Goal: Information Seeking & Learning: Compare options

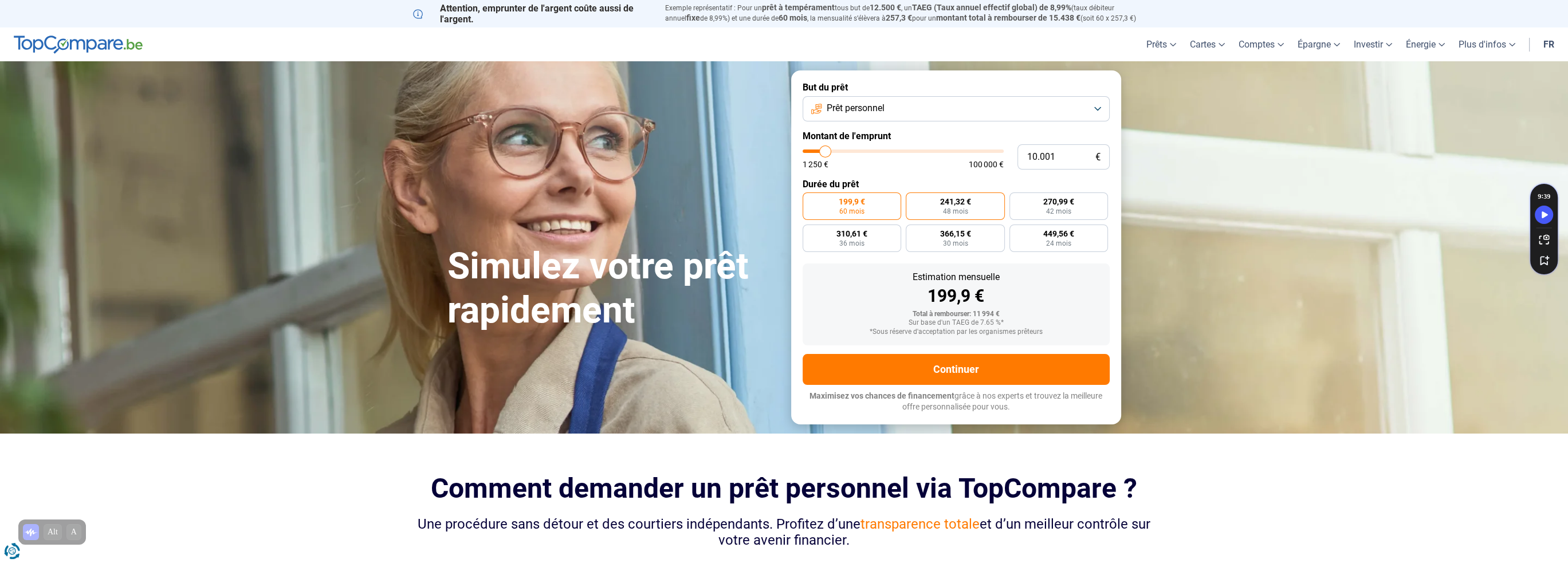
click at [960, 202] on span "241,32 €" at bounding box center [955, 201] width 31 height 8
click at [914, 200] on input "241,32 € 48 mois" at bounding box center [909, 196] width 7 height 7
radio input "true"
click at [1045, 208] on label "270,99 € 42 mois" at bounding box center [1058, 206] width 99 height 28
click at [1017, 200] on input "270,99 € 42 mois" at bounding box center [1013, 196] width 7 height 7
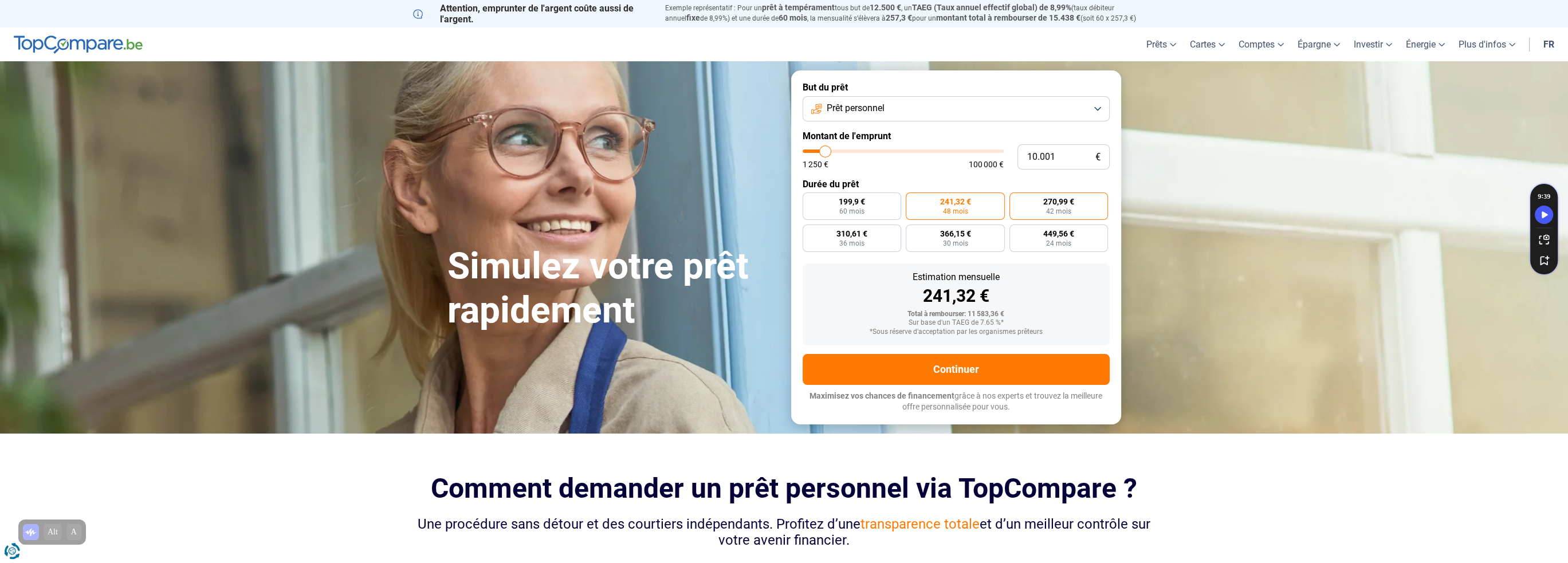
radio input "true"
click at [1044, 240] on label "449,56 € 24 mois" at bounding box center [1058, 238] width 99 height 28
click at [1017, 232] on input "449,56 € 24 mois" at bounding box center [1013, 228] width 7 height 7
radio input "true"
click at [979, 240] on label "366,15 € 30 mois" at bounding box center [955, 238] width 99 height 28
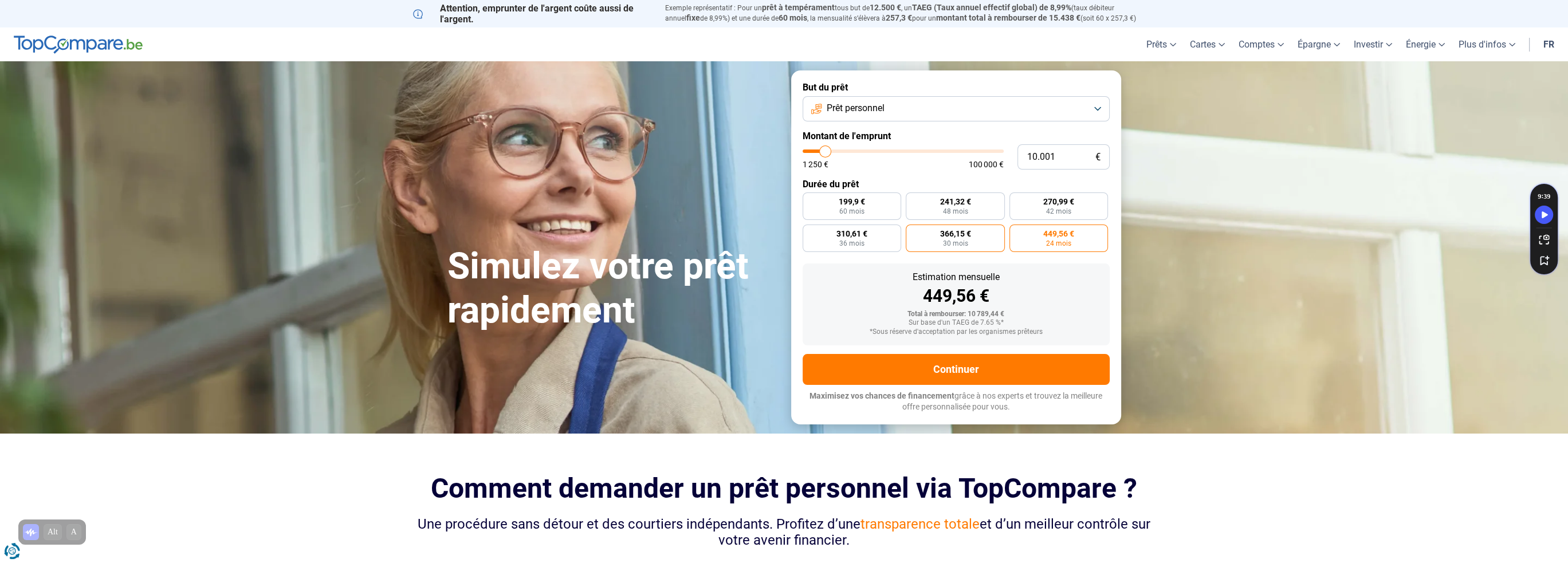
click at [914, 232] on input "366,15 € 30 mois" at bounding box center [909, 228] width 7 height 7
radio input "true"
click at [1042, 236] on label "449,56 € 24 mois" at bounding box center [1058, 238] width 99 height 28
click at [1017, 232] on input "449,56 € 24 mois" at bounding box center [1013, 228] width 7 height 7
radio input "true"
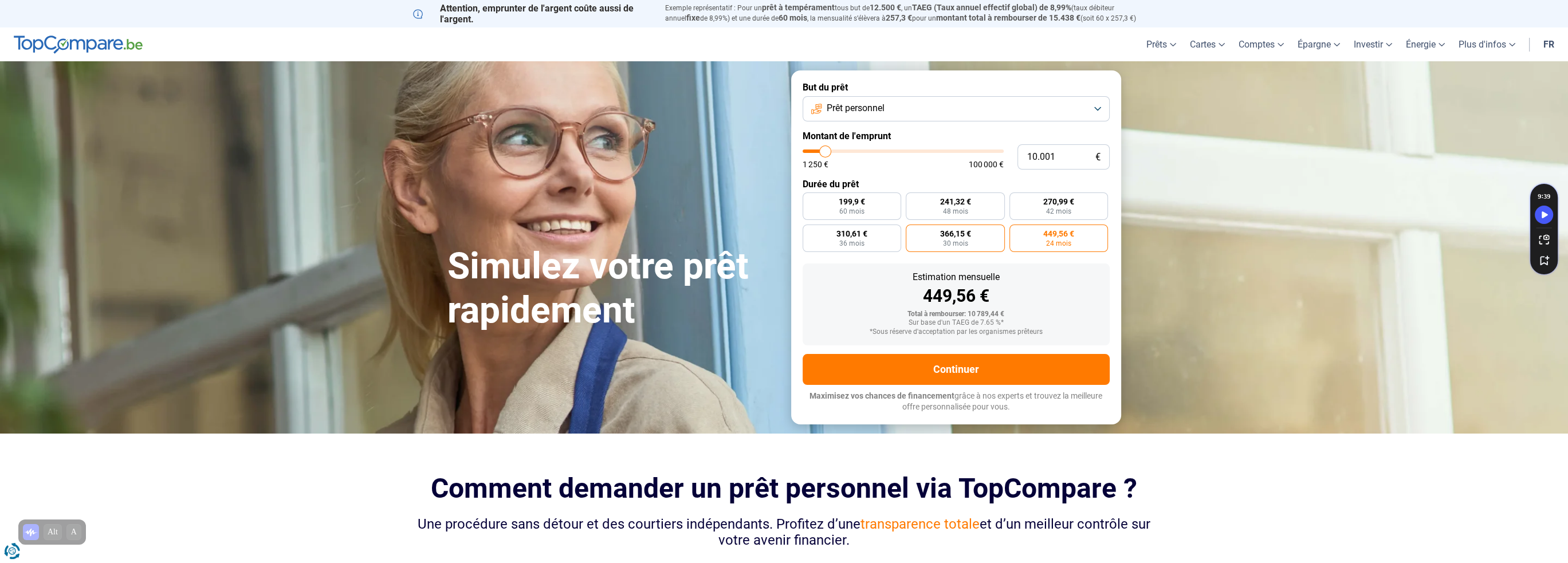
click at [1003, 234] on label "366,15 € 30 mois" at bounding box center [955, 238] width 99 height 28
click at [914, 232] on input "366,15 € 30 mois" at bounding box center [909, 228] width 7 height 7
radio input "true"
click at [874, 240] on label "310,61 € 36 mois" at bounding box center [852, 238] width 99 height 28
click at [810, 232] on input "310,61 € 36 mois" at bounding box center [806, 228] width 7 height 7
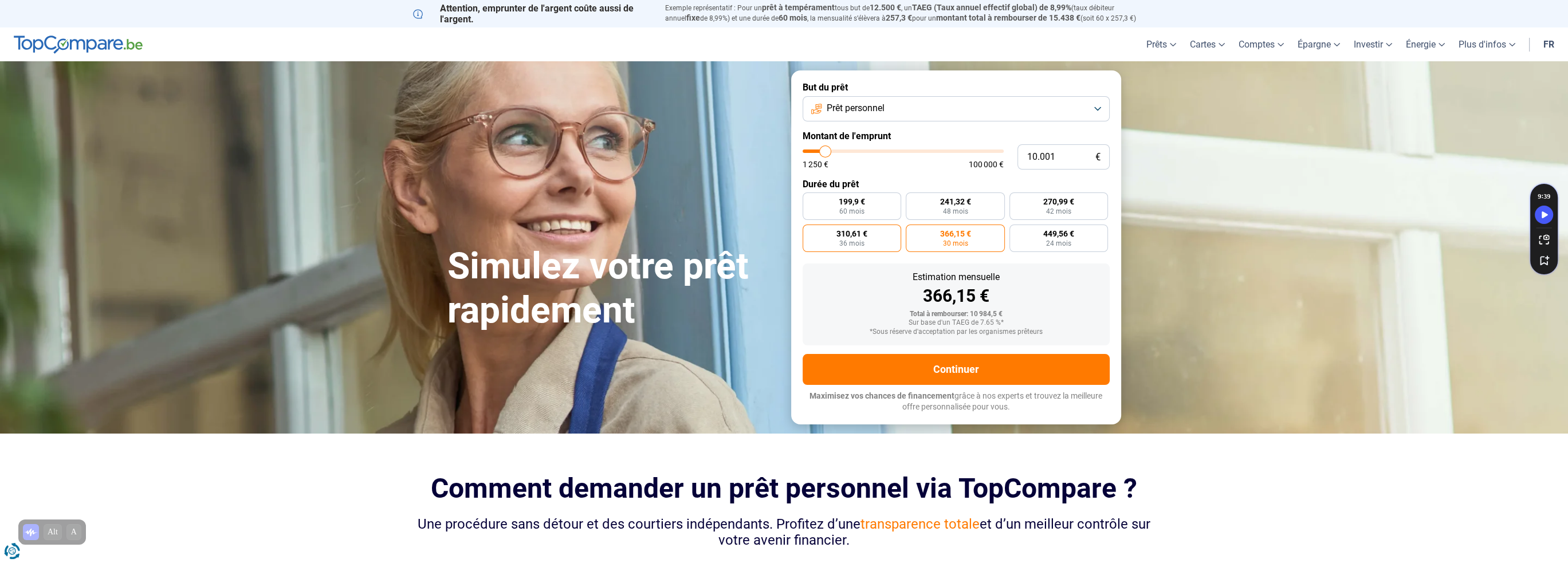
radio input "true"
click at [862, 194] on label "199,9 € 60 mois" at bounding box center [852, 206] width 99 height 28
click at [810, 194] on input "199,9 € 60 mois" at bounding box center [806, 196] width 7 height 7
radio input "true"
click at [919, 196] on label "241,32 € 48 mois" at bounding box center [955, 206] width 99 height 28
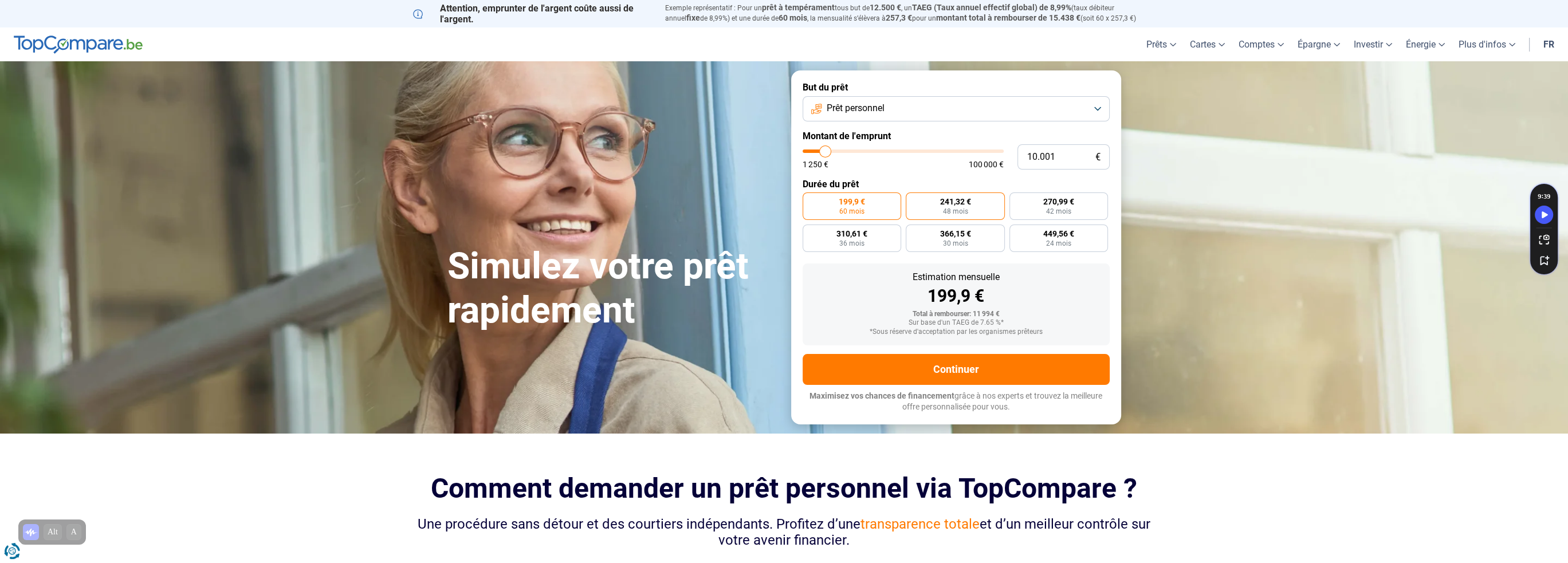
click at [914, 196] on input "241,32 € 48 mois" at bounding box center [909, 196] width 7 height 7
radio input "true"
click at [1027, 196] on label "270,99 € 42 mois" at bounding box center [1058, 206] width 99 height 28
click at [1017, 196] on input "270,99 € 42 mois" at bounding box center [1013, 196] width 7 height 7
radio input "true"
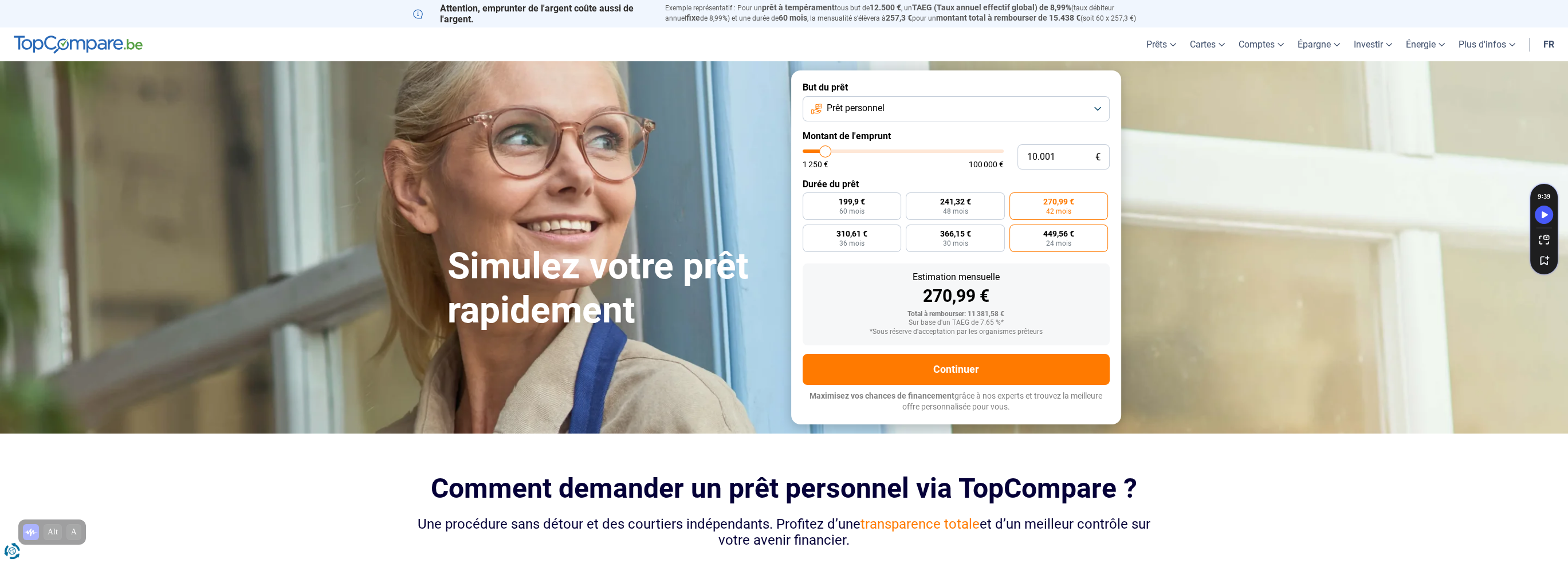
click at [1033, 238] on label "449,56 € 24 mois" at bounding box center [1058, 238] width 99 height 28
click at [1017, 232] on input "449,56 € 24 mois" at bounding box center [1013, 228] width 7 height 7
radio input "true"
click at [976, 243] on label "366,15 € 30 mois" at bounding box center [955, 238] width 99 height 28
click at [914, 232] on input "366,15 € 30 mois" at bounding box center [909, 228] width 7 height 7
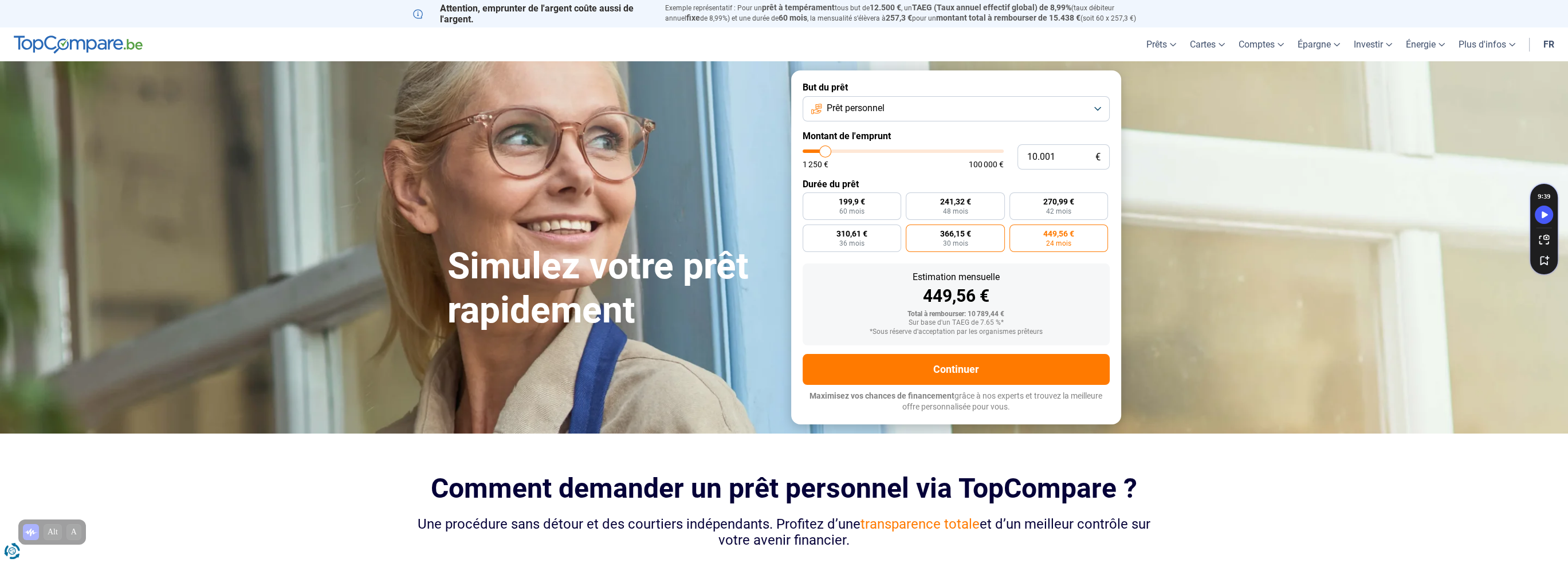
radio input "true"
click at [880, 245] on label "310,61 € 36 mois" at bounding box center [852, 238] width 99 height 28
click at [810, 232] on input "310,61 € 36 mois" at bounding box center [806, 228] width 7 height 7
radio input "true"
click at [870, 205] on label "199,9 € 60 mois" at bounding box center [852, 206] width 99 height 28
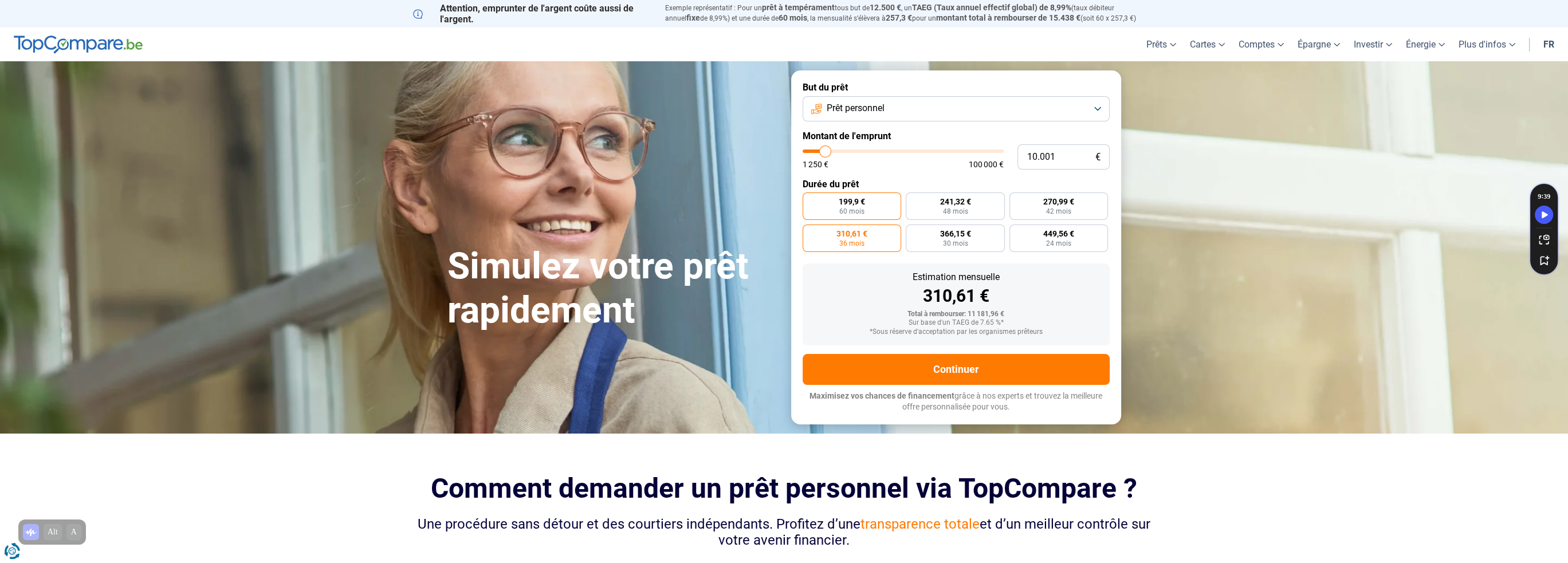
click at [810, 200] on input "199,9 € 60 mois" at bounding box center [806, 196] width 7 height 7
radio input "true"
click at [1029, 235] on label "449,56 € 24 mois" at bounding box center [1058, 238] width 99 height 28
click at [1017, 232] on input "449,56 € 24 mois" at bounding box center [1013, 228] width 7 height 7
radio input "true"
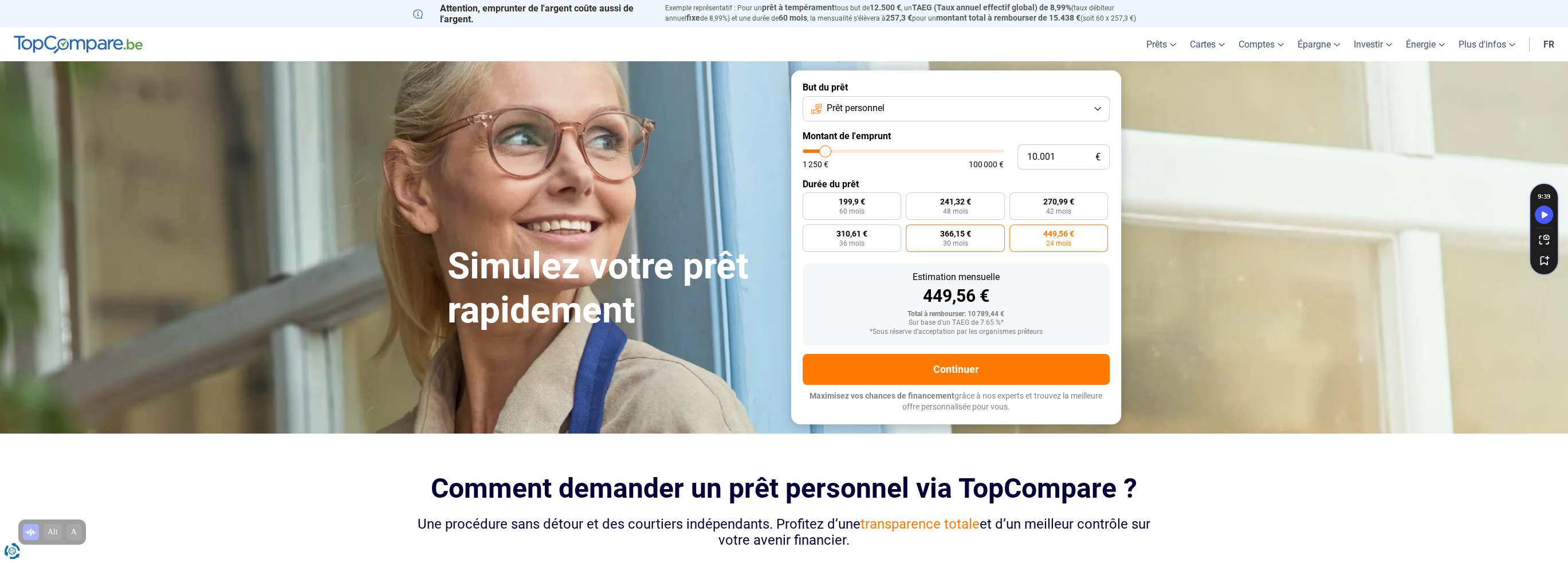
click at [971, 235] on label "366,15 € 30 mois" at bounding box center [955, 238] width 99 height 28
click at [914, 232] on input "366,15 € 30 mois" at bounding box center [909, 228] width 7 height 7
radio input "true"
click at [1084, 235] on label "449,56 € 24 mois" at bounding box center [1058, 238] width 99 height 28
click at [1017, 232] on input "449,56 € 24 mois" at bounding box center [1013, 228] width 7 height 7
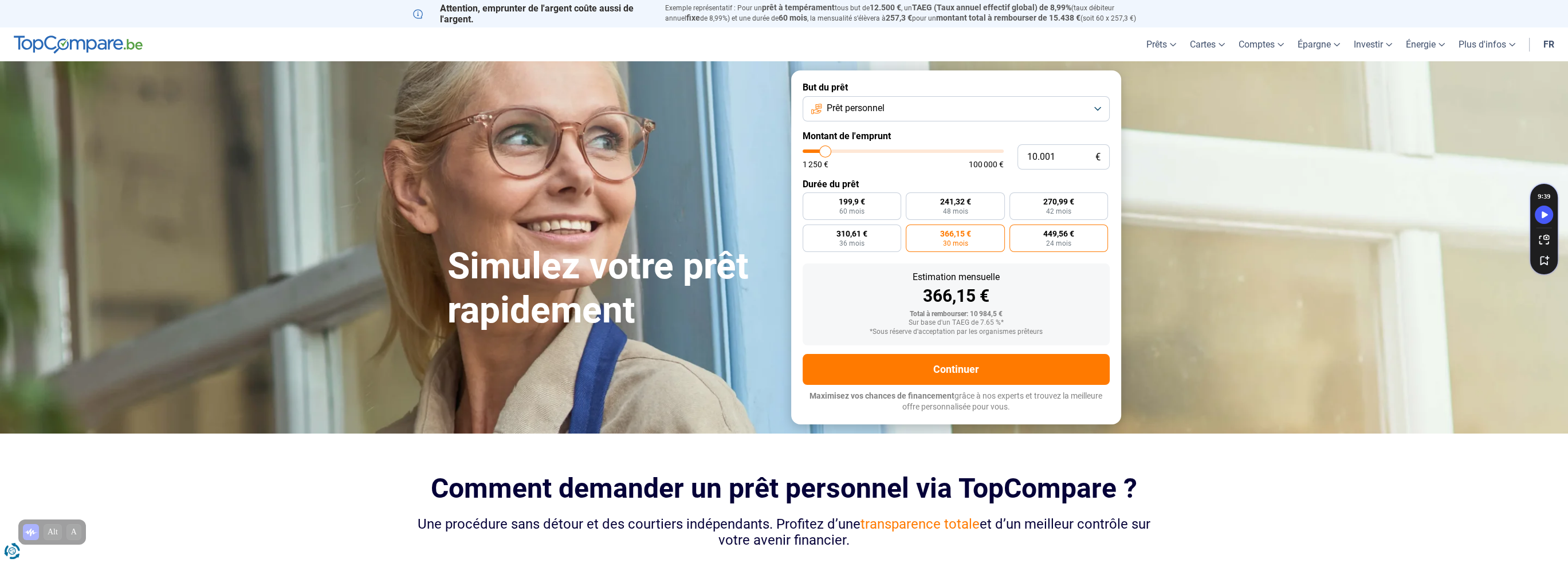
radio input "true"
click at [860, 203] on span "199,9 €" at bounding box center [851, 201] width 26 height 8
click at [810, 200] on input "199,9 € 60 mois" at bounding box center [806, 196] width 7 height 7
radio input "true"
type input "9.000"
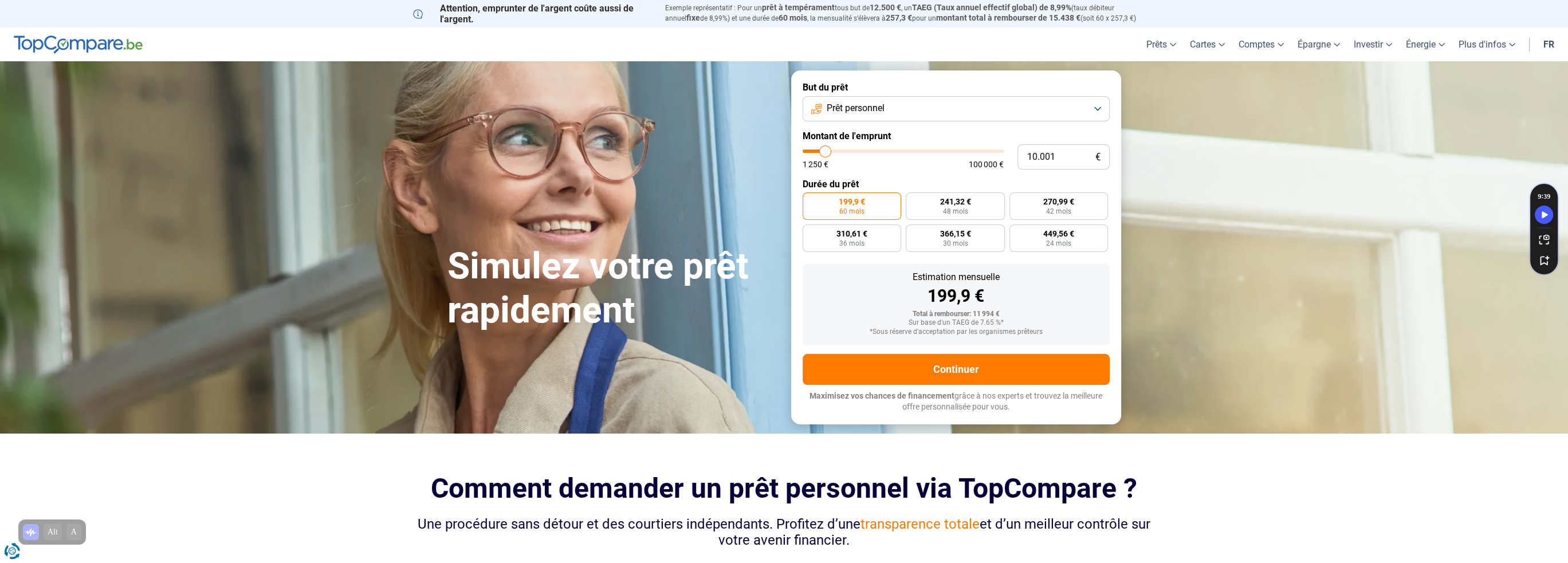
type input "9000"
type input "9.250"
type input "9250"
type input "9.500"
type input "9500"
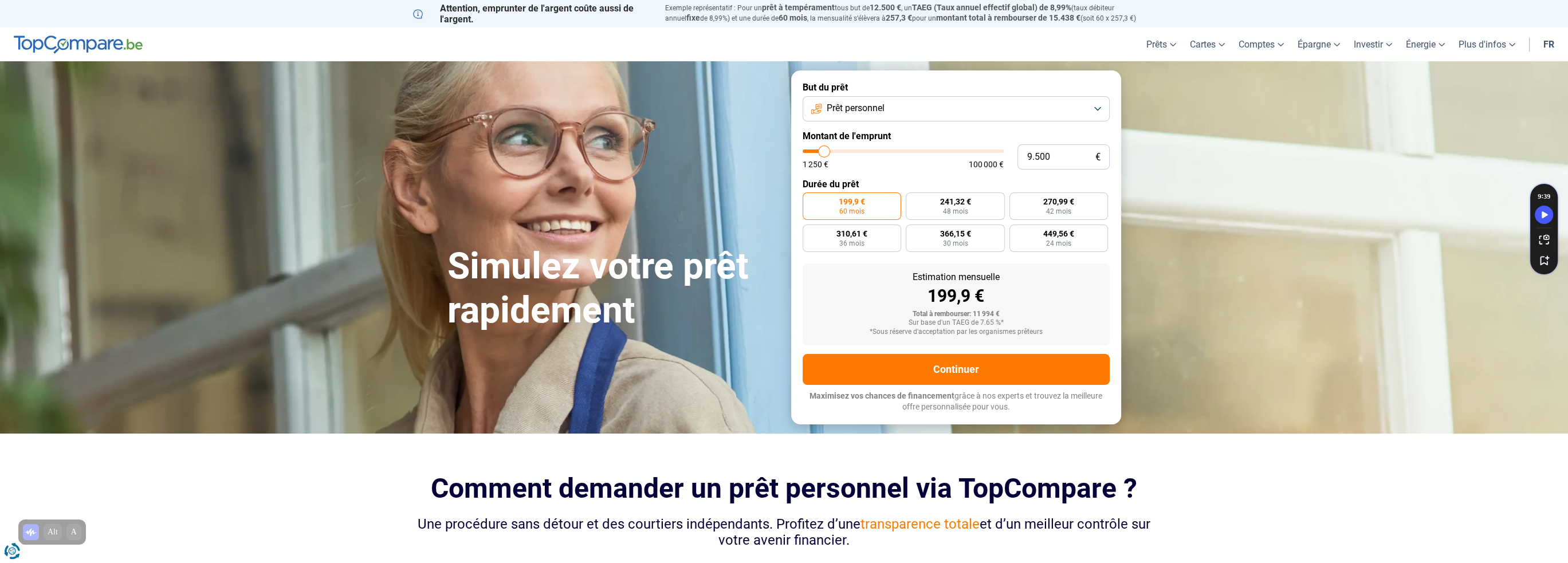
type input "10.000"
type input "10000"
type input "10.500"
type input "10500"
type input "11.250"
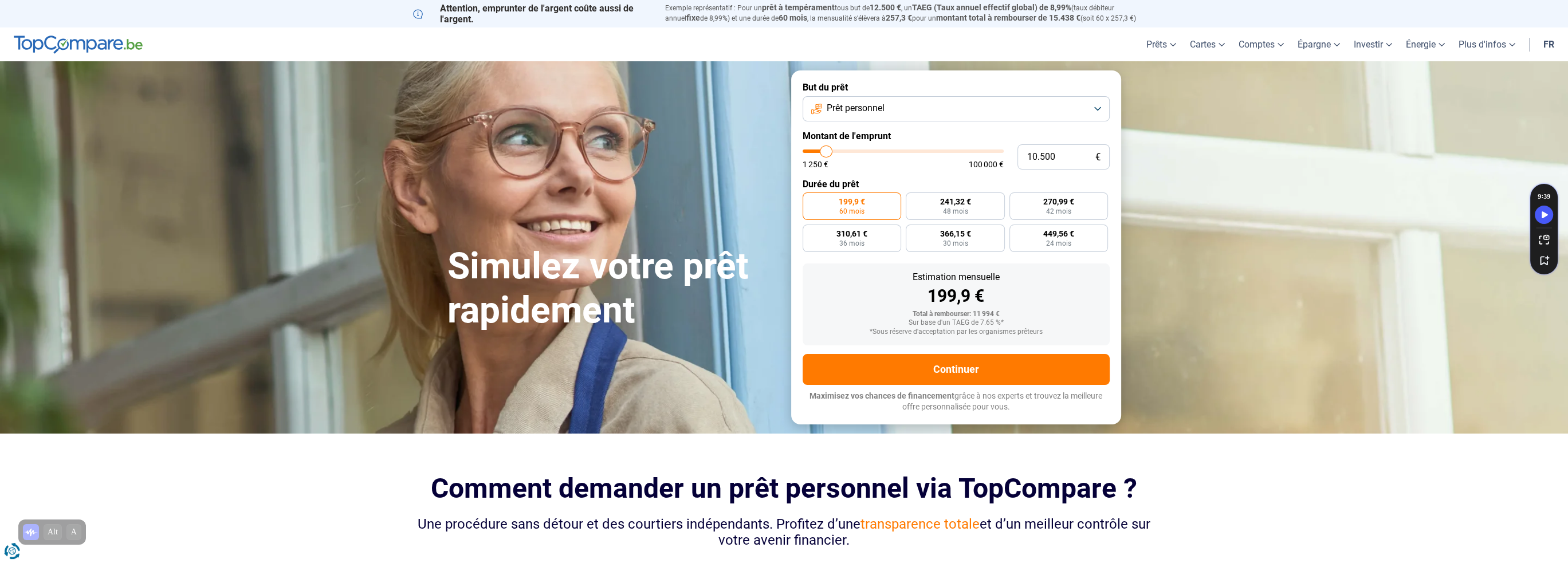
type input "11250"
type input "12.250"
type input "12250"
type input "13.000"
type input "13000"
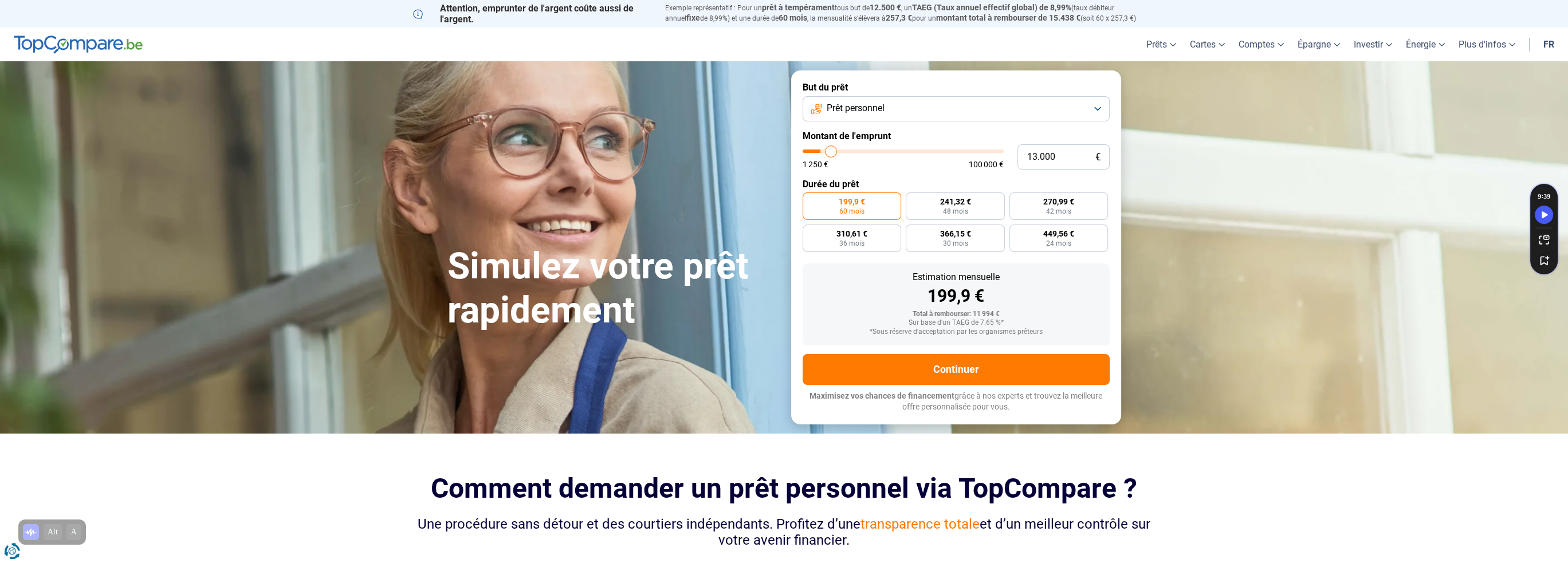
type input "14.000"
type input "14000"
type input "15.500"
type input "15500"
type input "17.250"
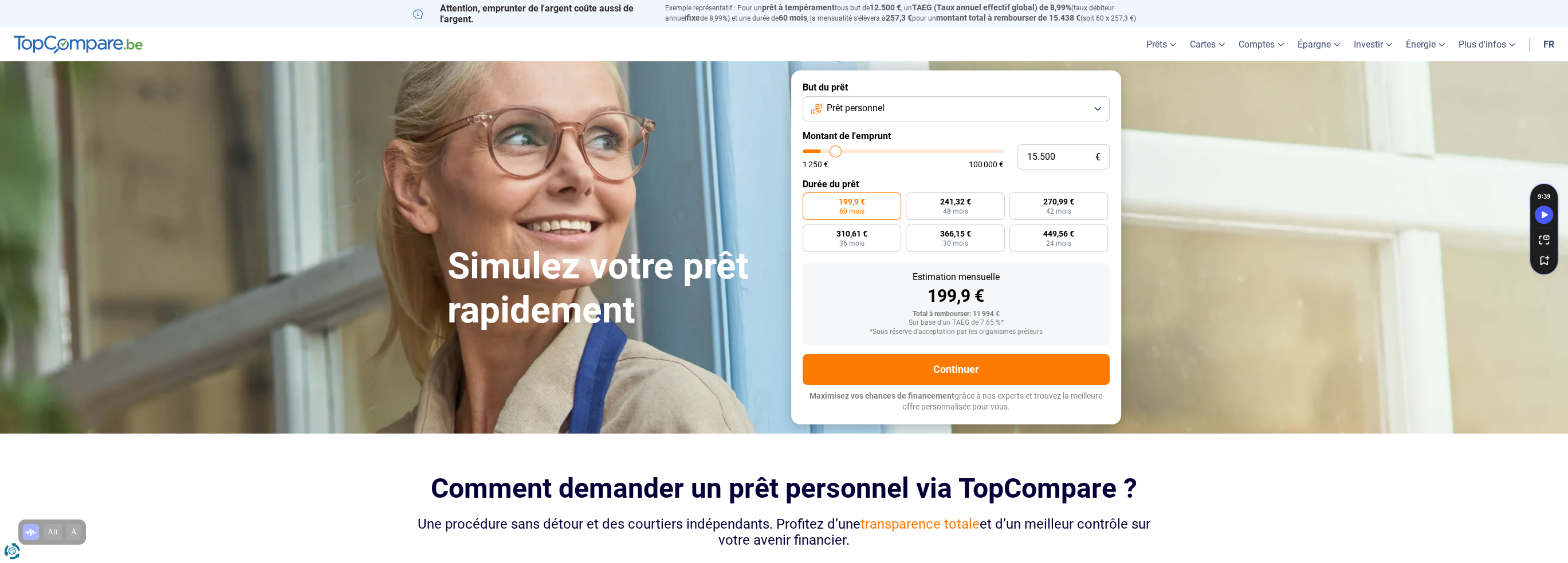
type input "17250"
type input "19.000"
type input "19000"
type input "19.750"
type input "19750"
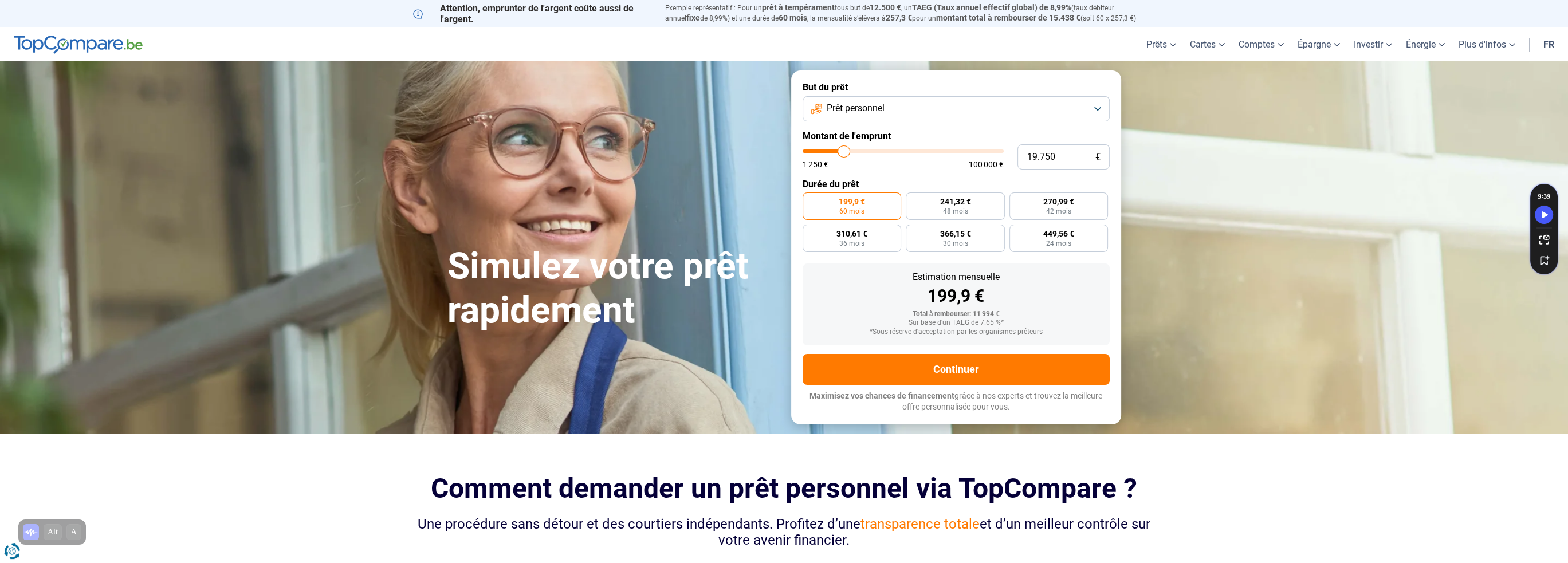
type input "20.250"
type input "20250"
type input "21.250"
type input "21250"
type input "21.750"
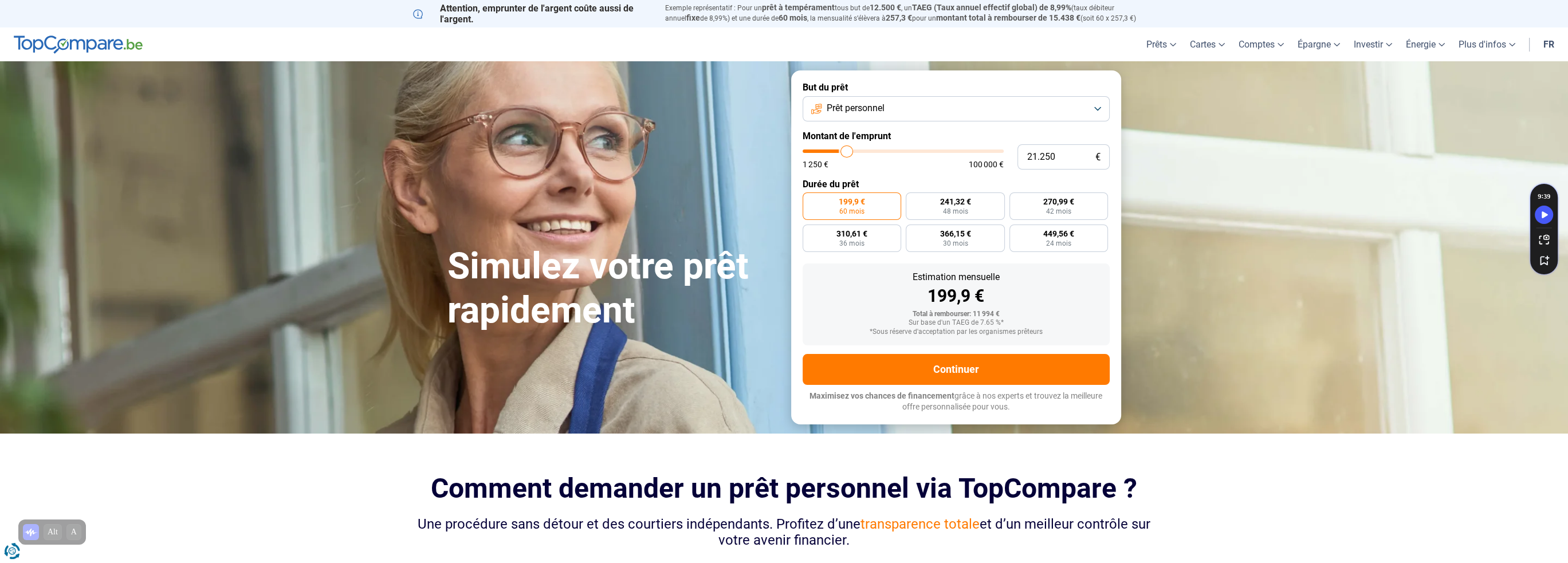
type input "21750"
type input "22.000"
type input "22000"
type input "22.500"
type input "22500"
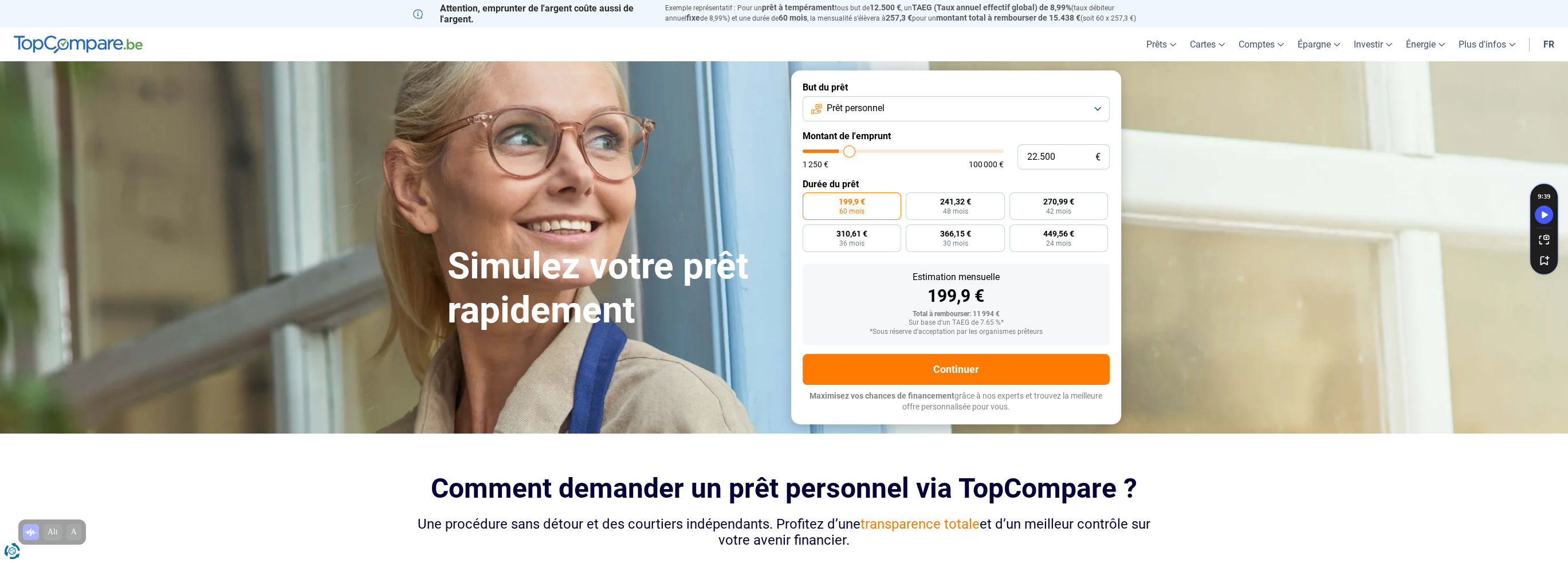
type input "22.750"
type input "22750"
type input "23.750"
type input "23750"
type input "25.250"
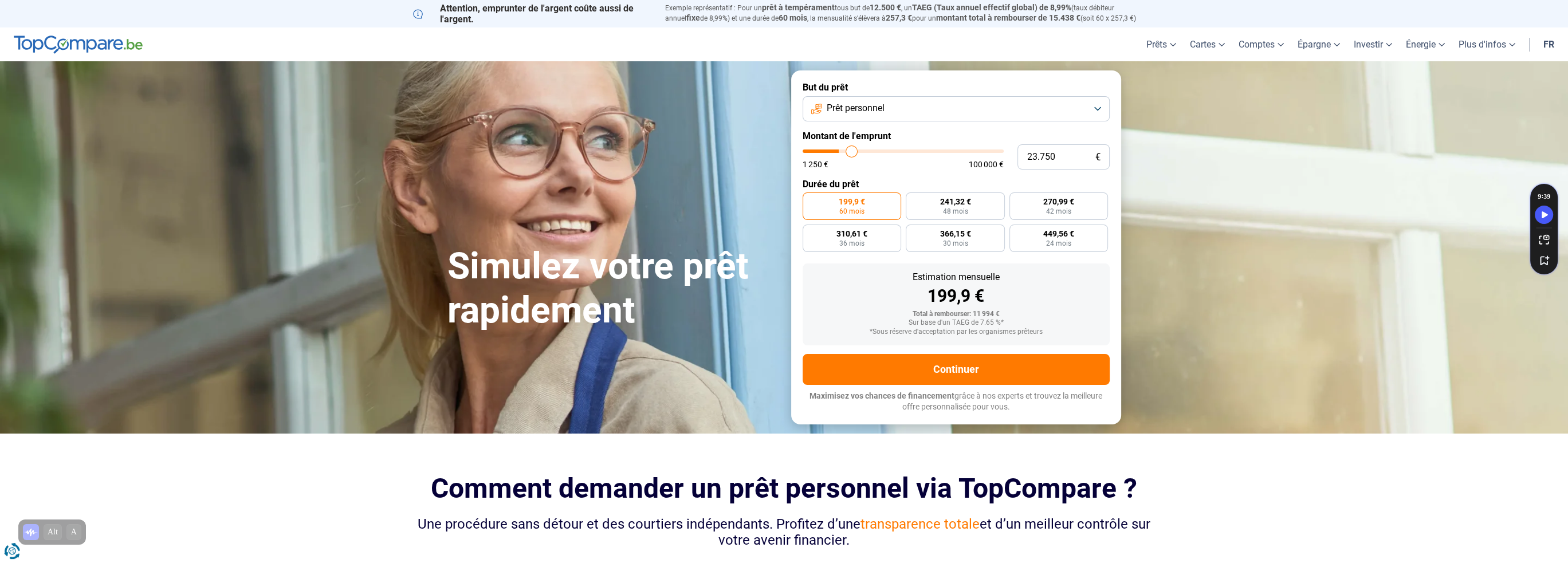
type input "25250"
type input "26.500"
type input "26500"
type input "28.500"
type input "28500"
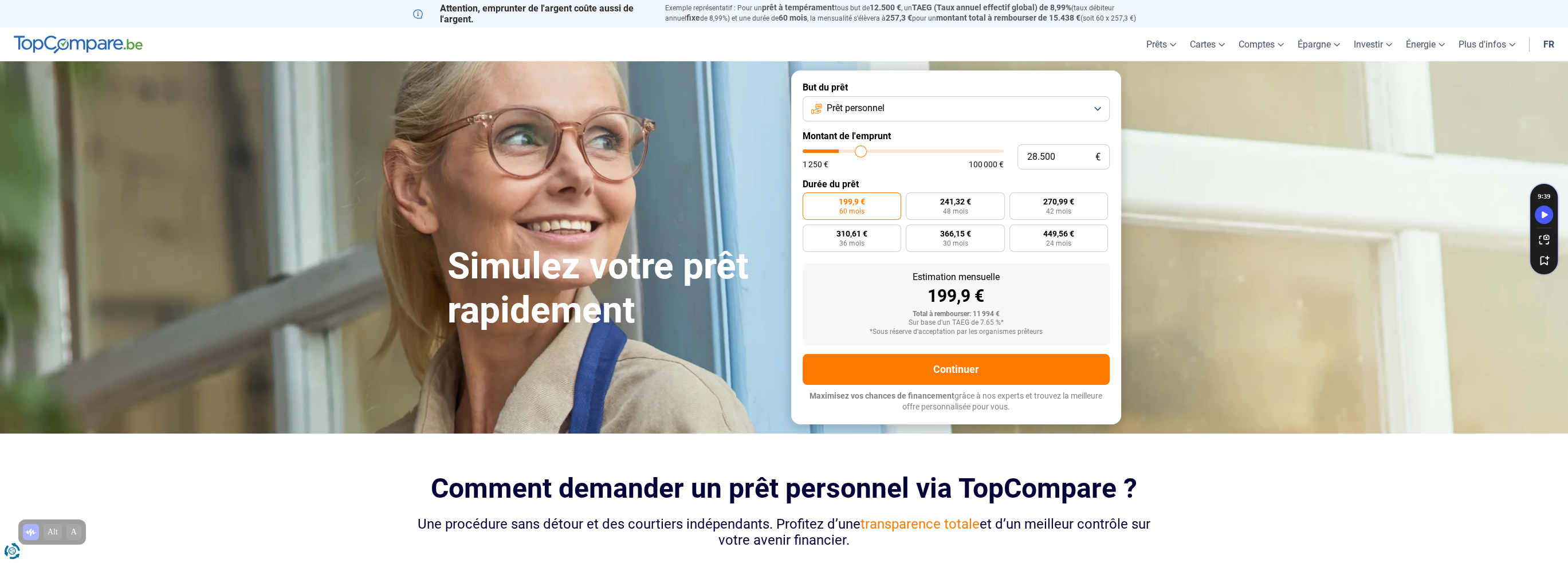
type input "31.000"
type input "31000"
type input "32.500"
type input "32500"
type input "35.000"
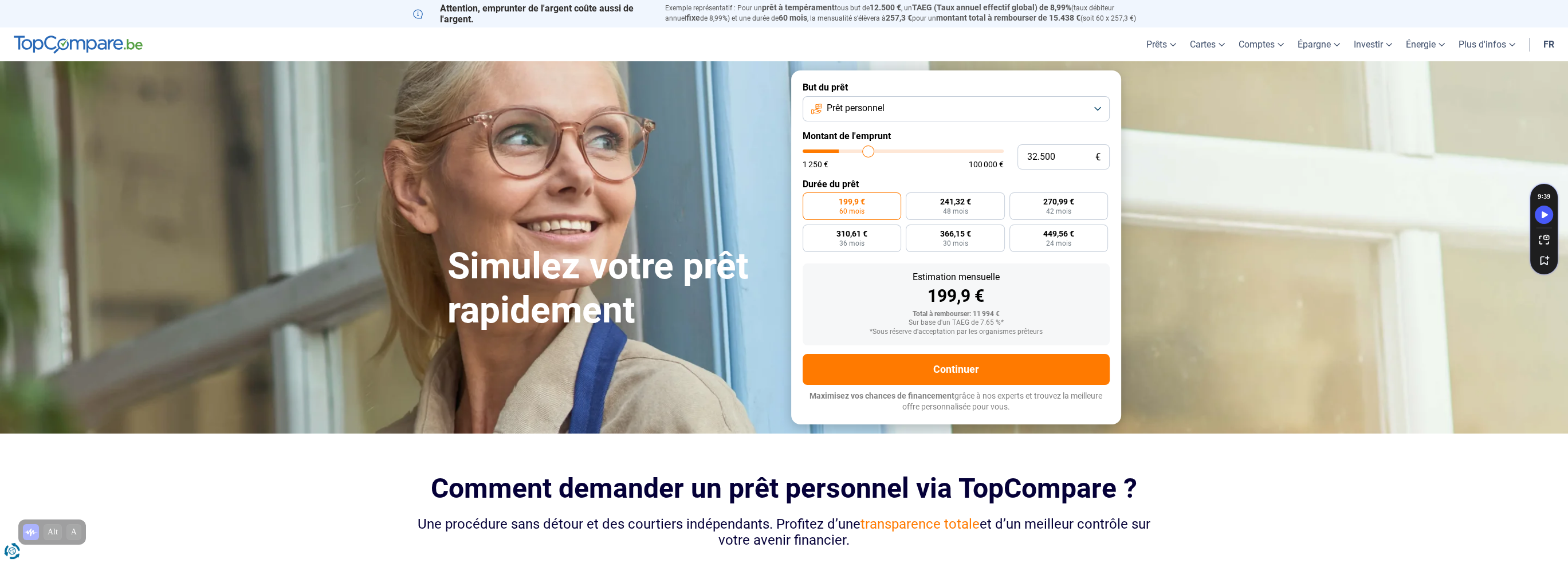
type input "35000"
type input "37.500"
type input "37500"
type input "40.500"
type input "40500"
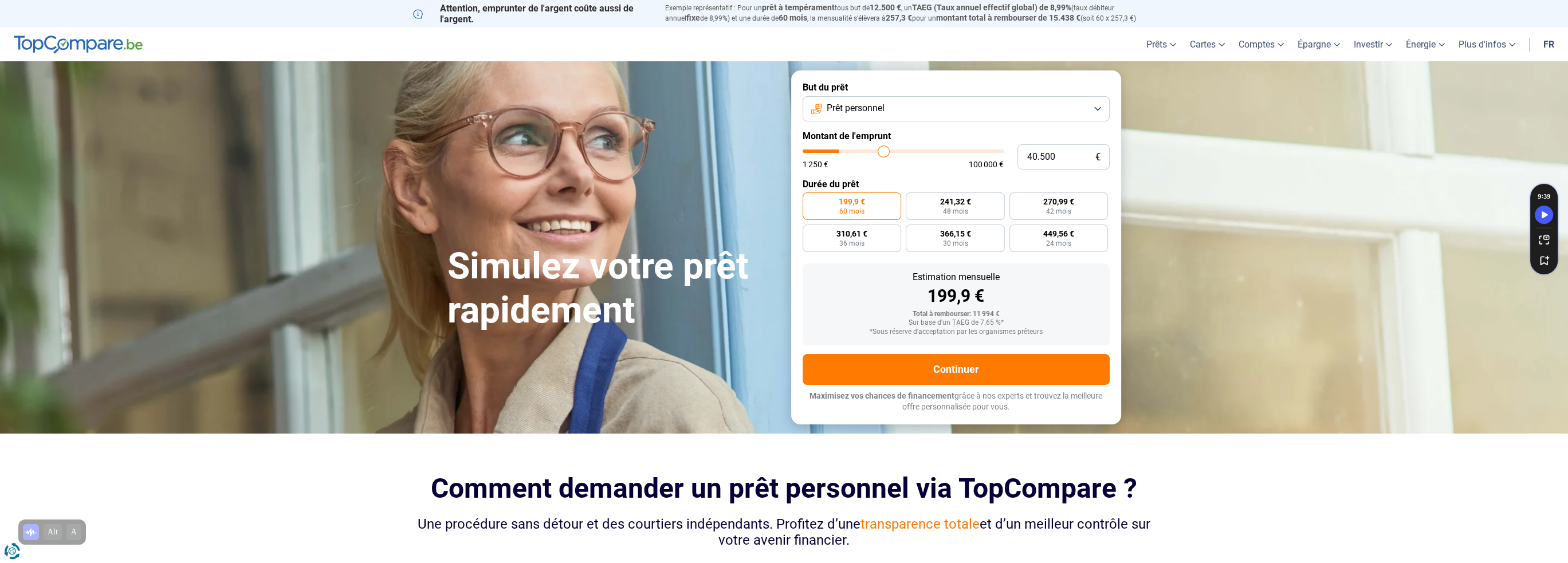
type input "43.000"
type input "43000"
type input "47.000"
type input "47000"
type input "48.750"
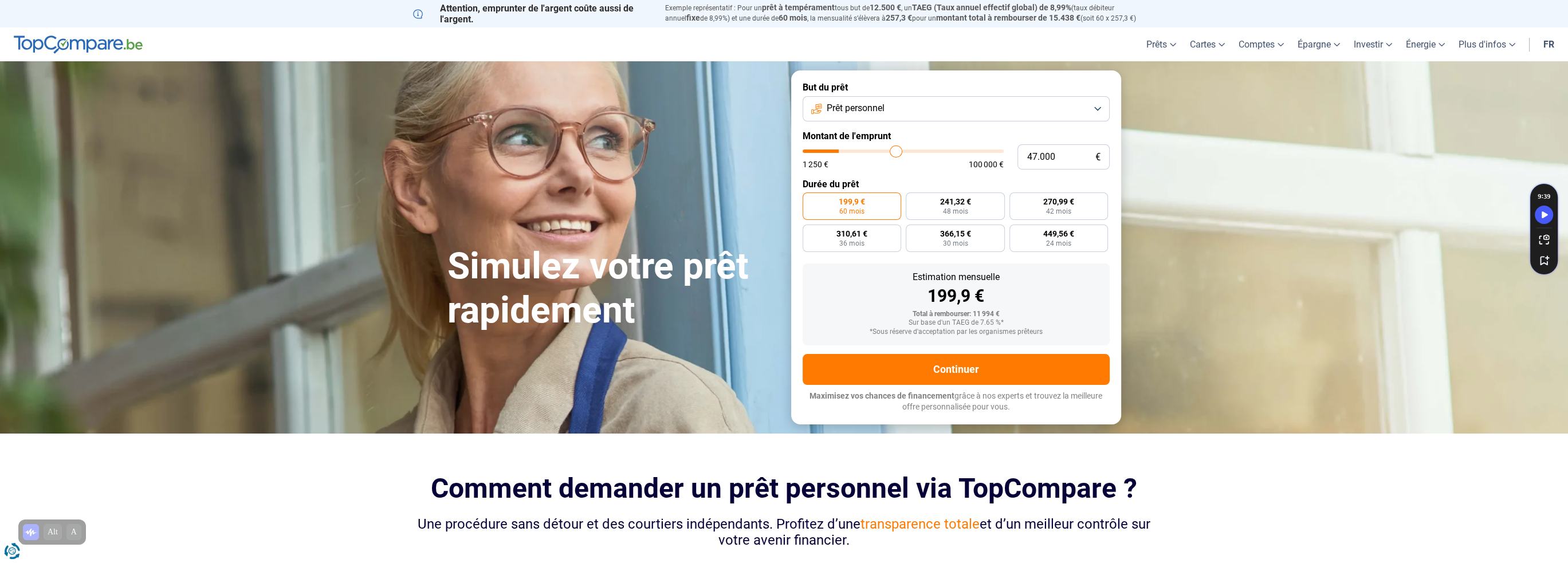
type input "48750"
type input "49.500"
type input "49500"
type input "51.000"
type input "51000"
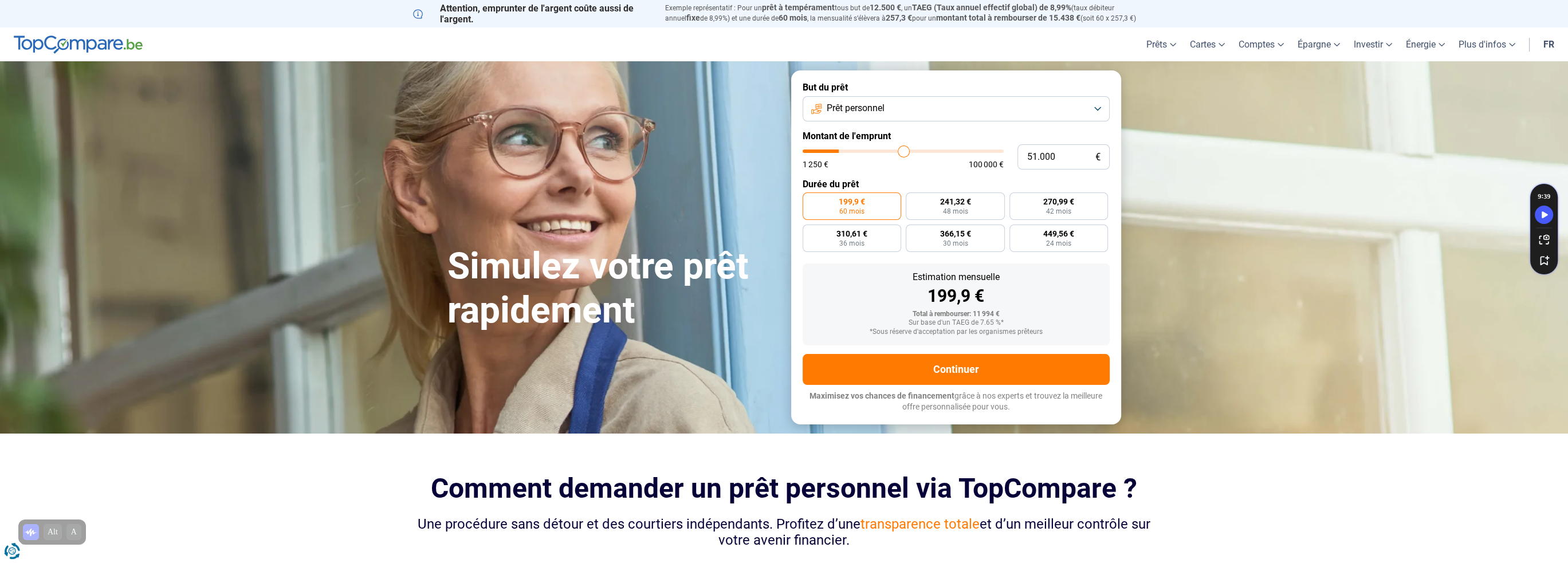
type input "52.000"
type input "52000"
type input "52.250"
type input "52250"
type input "53.250"
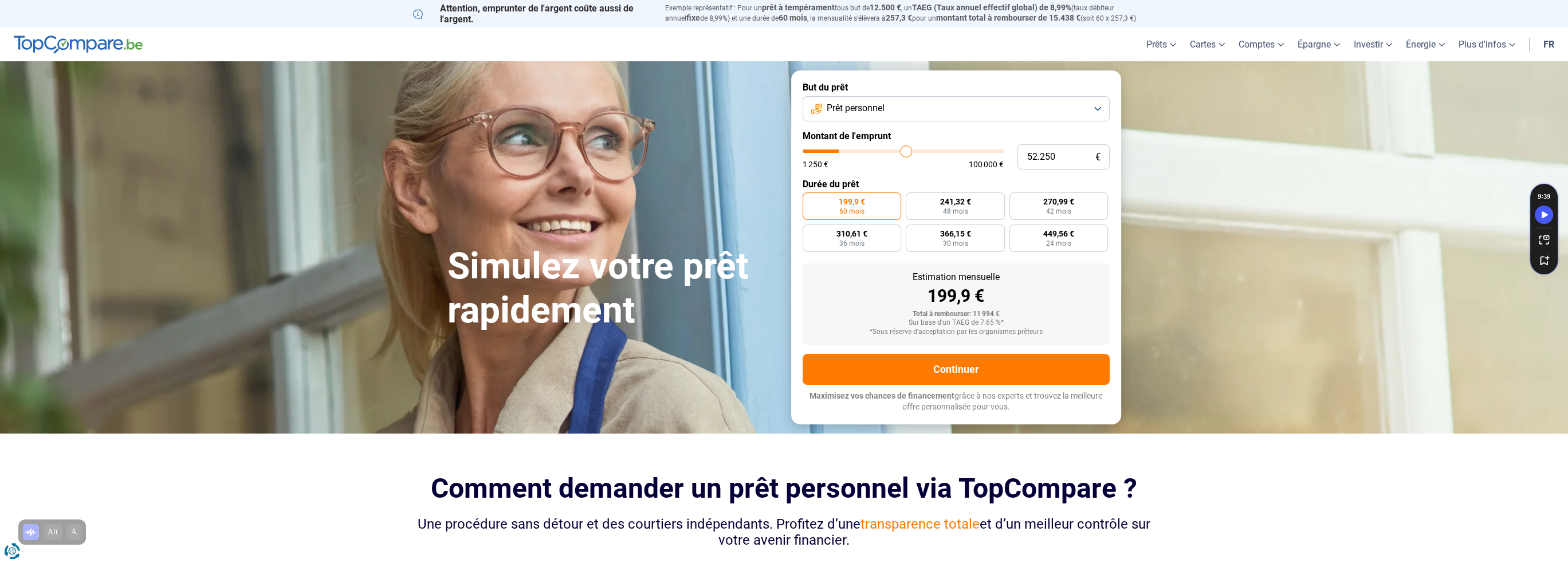
type input "53250"
type input "54.250"
type input "54250"
type input "54.500"
type input "54500"
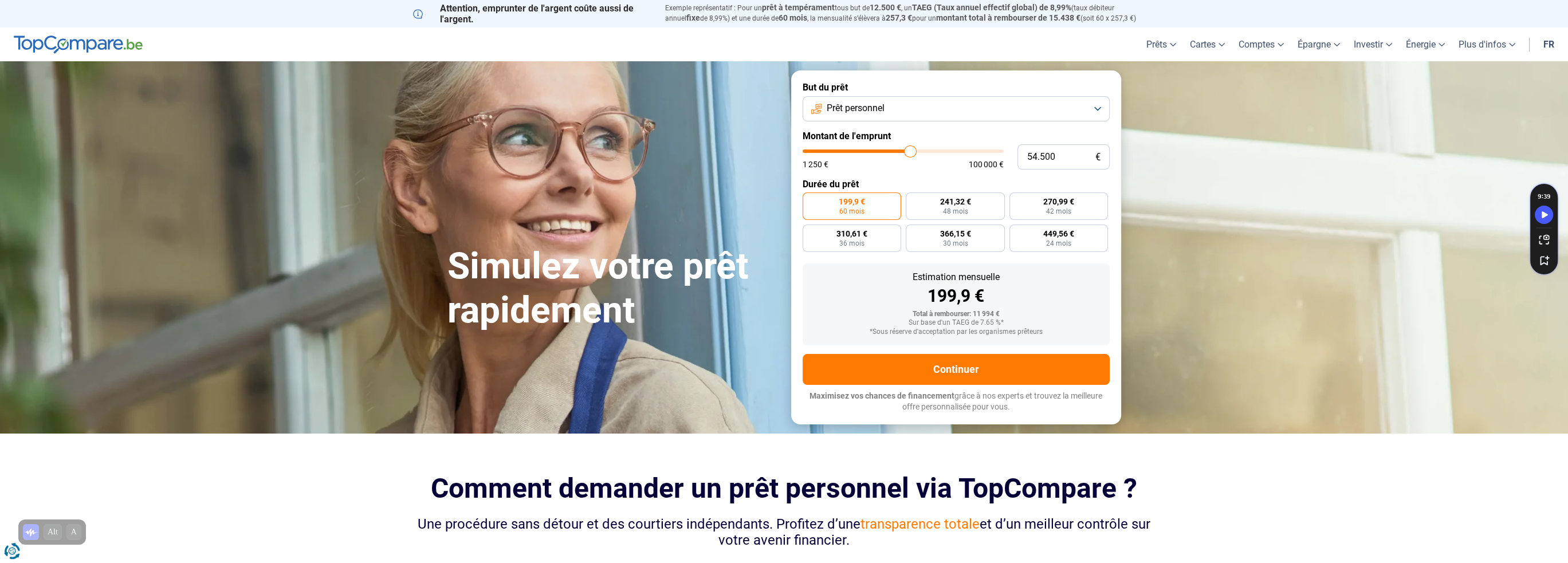
type input "55.000"
type input "55000"
type input "55.250"
type input "55250"
type input "55.750"
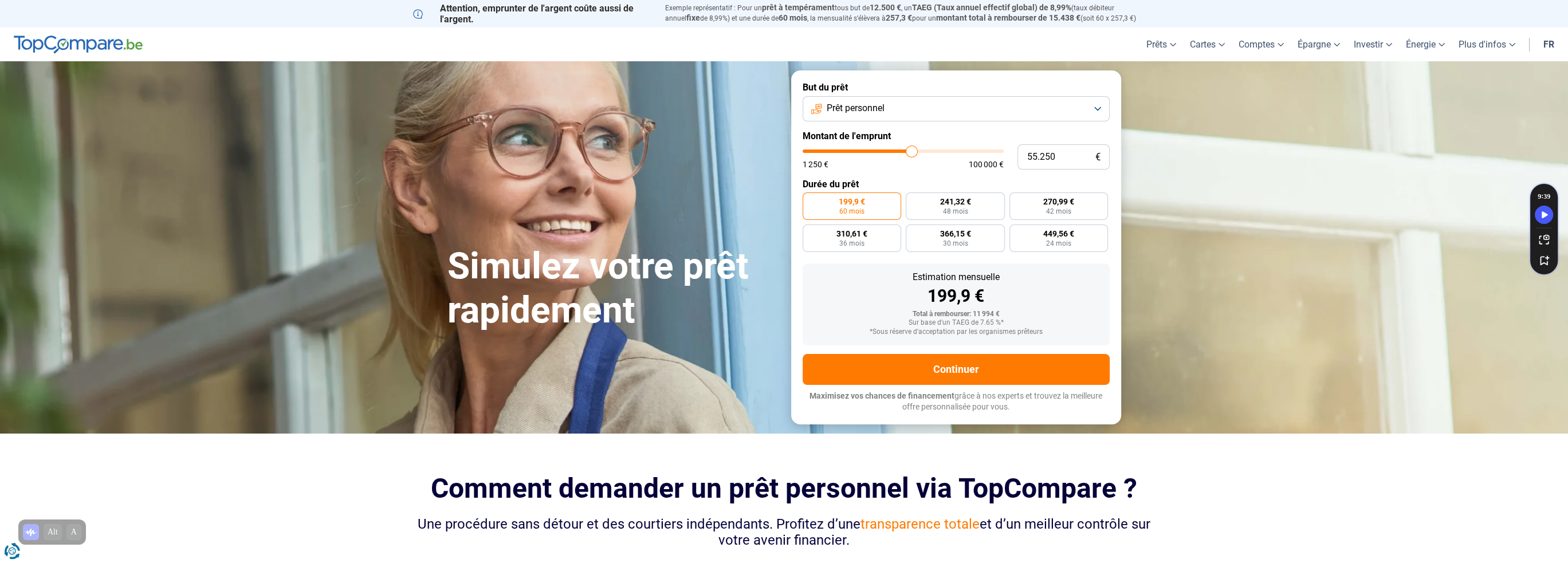
type input "55750"
type input "56.750"
type input "56750"
type input "57.250"
type input "57250"
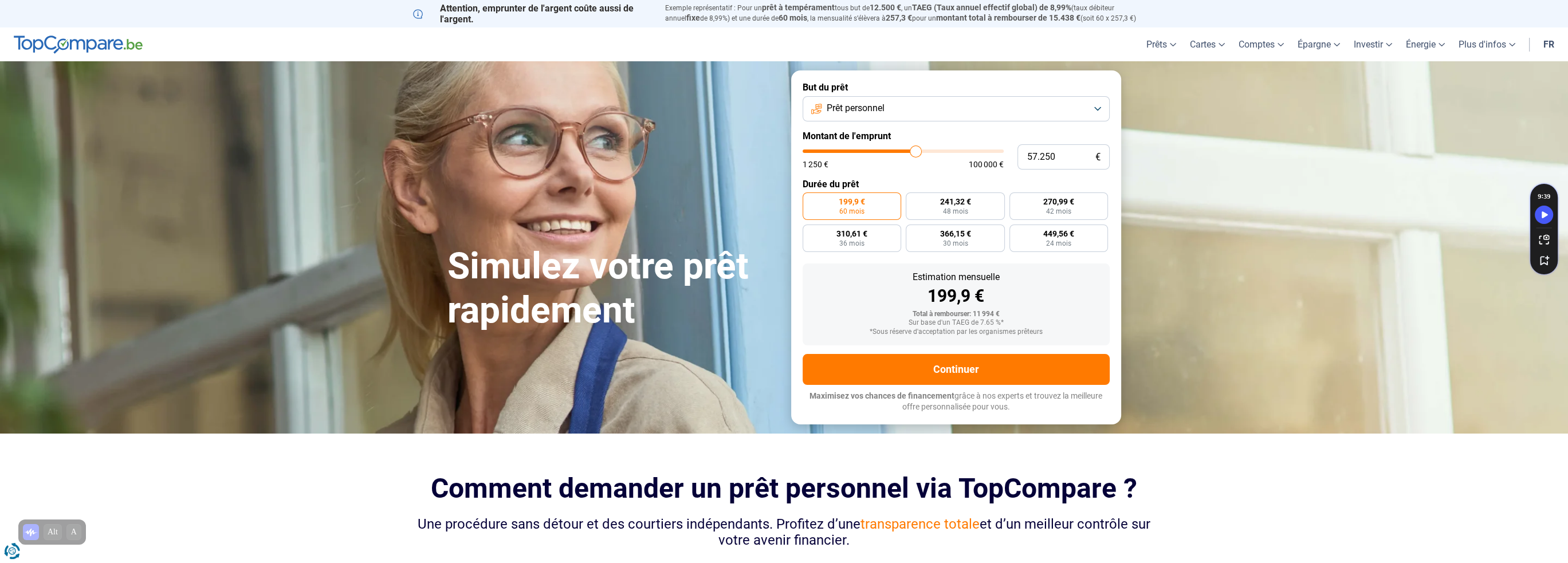
type input "57.750"
type input "57750"
type input "59.250"
type input "59250"
type input "60.250"
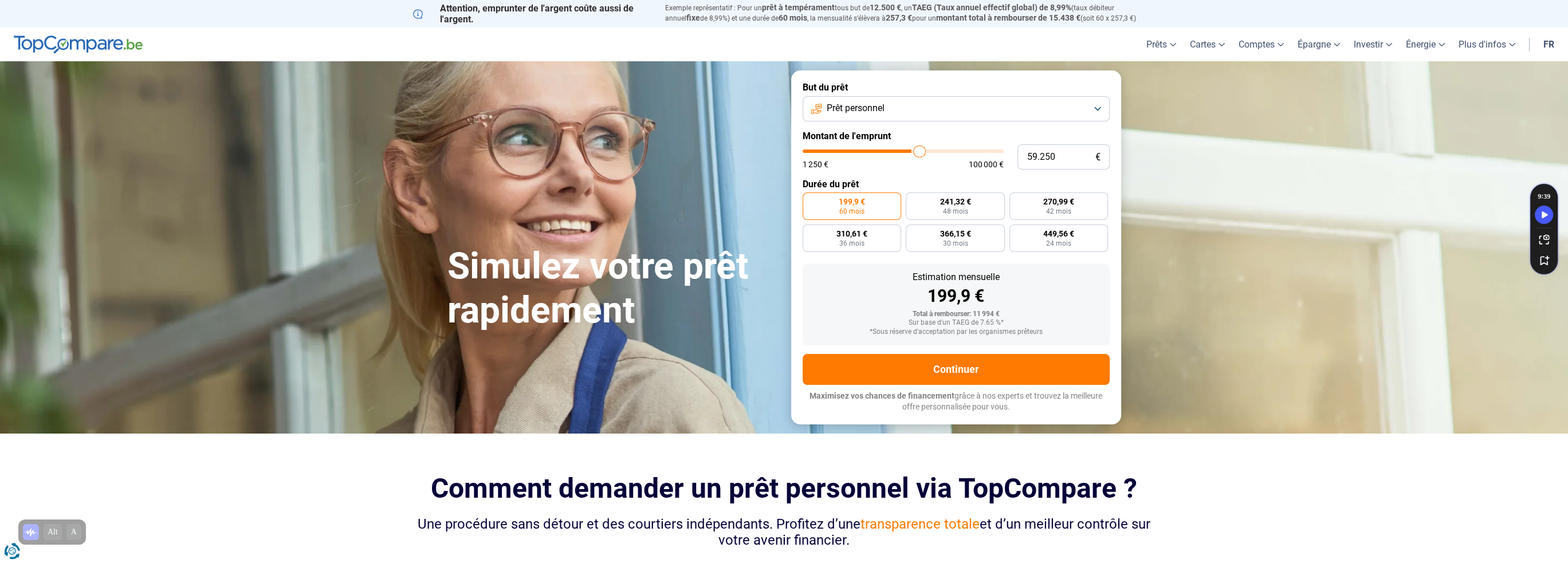
type input "60250"
type input "61.750"
type input "61750"
type input "63.250"
type input "63250"
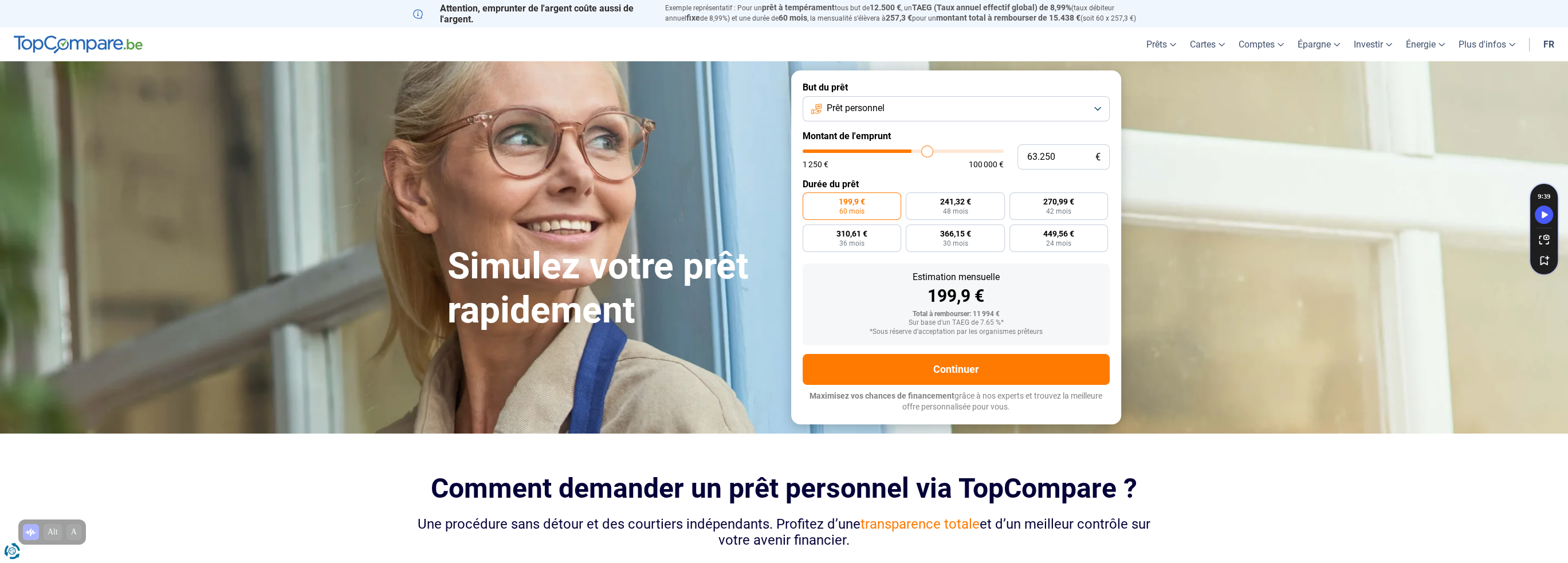
type input "64.500"
type input "64500"
type input "66.750"
type input "66750"
type input "67.750"
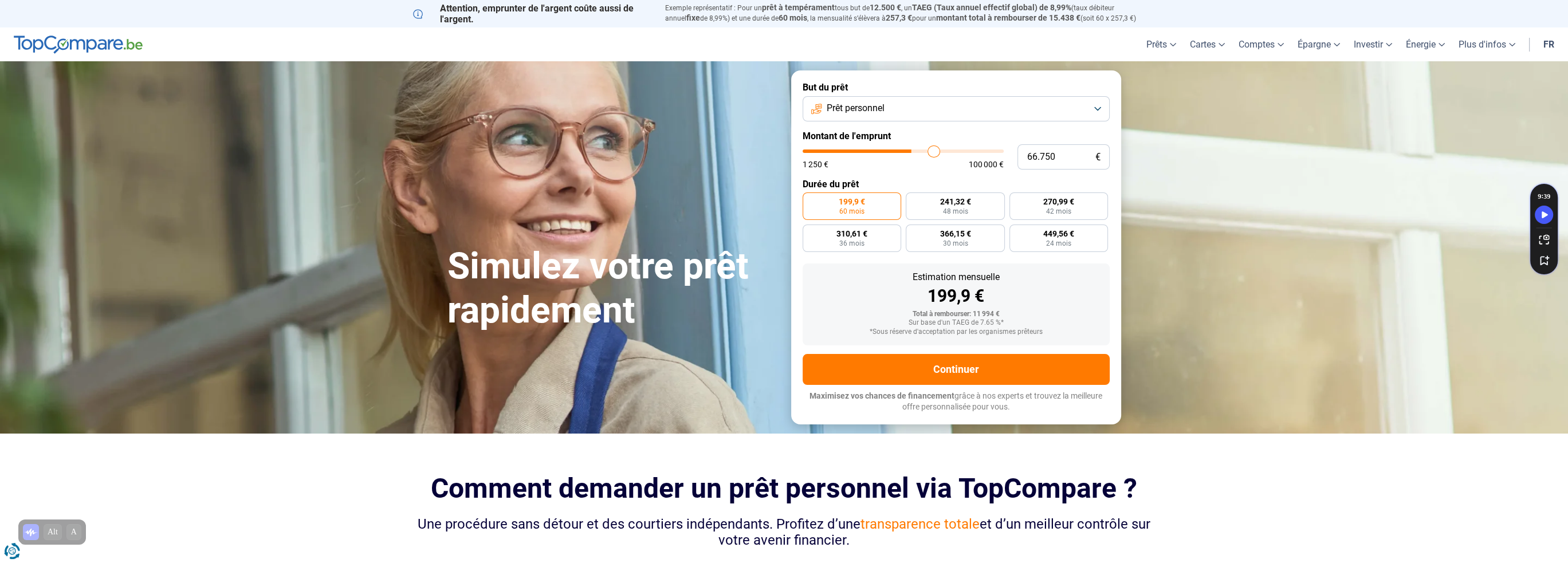
type input "67750"
type input "69.250"
type input "69250"
type input "70.250"
type input "70250"
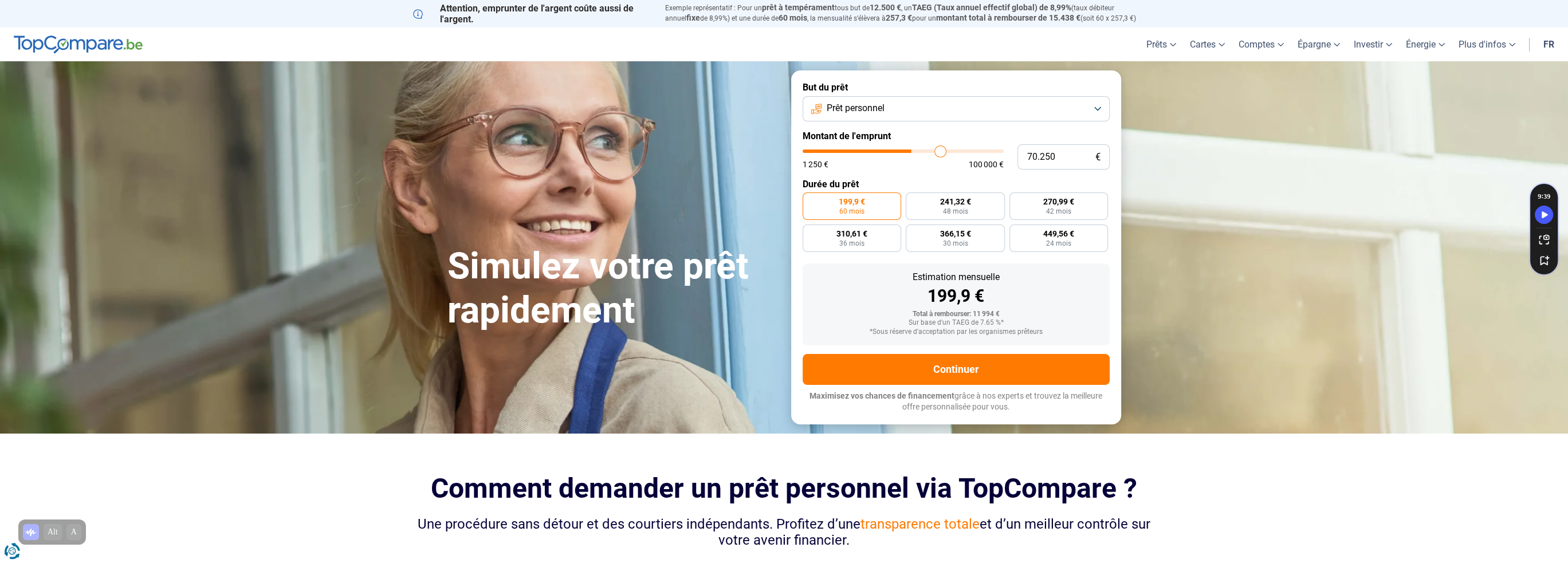
type input "71.500"
type input "71500"
type input "73.500"
type input "73500"
type input "74.250"
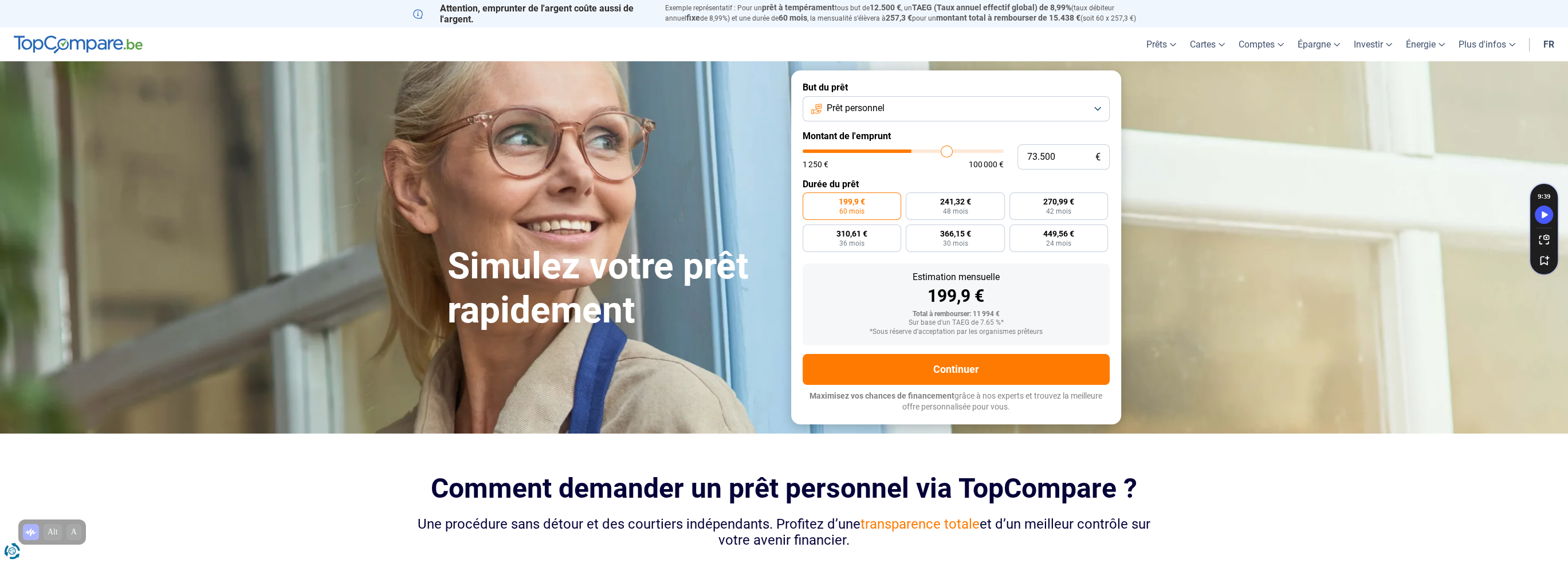
type input "74250"
type input "75.250"
type input "75250"
type input "76.750"
type input "76750"
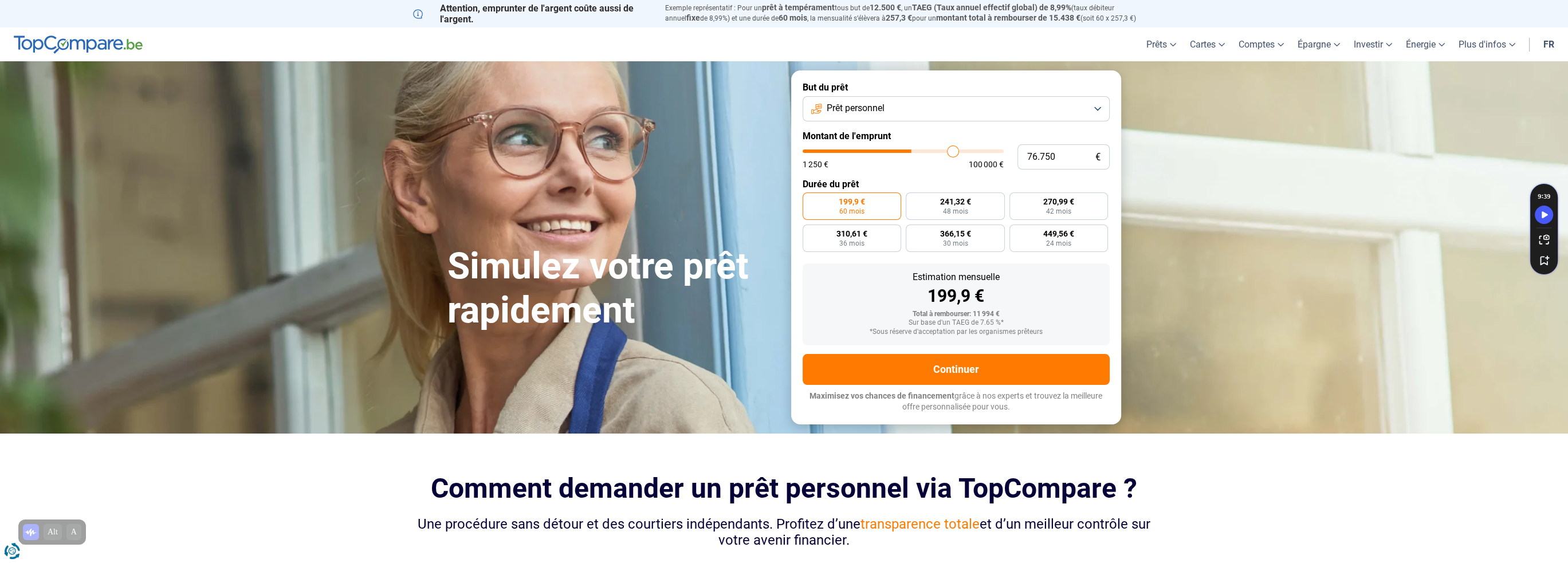
type input "77.500"
type input "77500"
type input "79.250"
type input "79250"
type input "80.000"
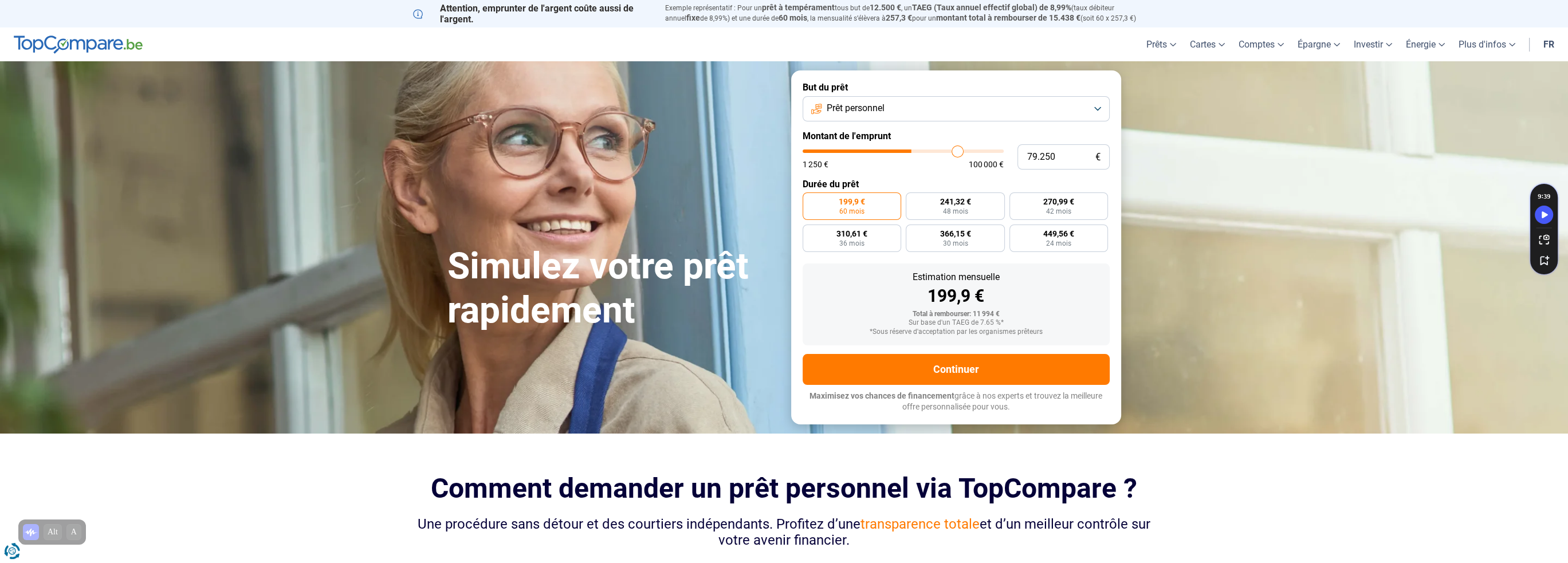
type input "80000"
type input "81.750"
type input "81750"
type input "82.000"
type input "82000"
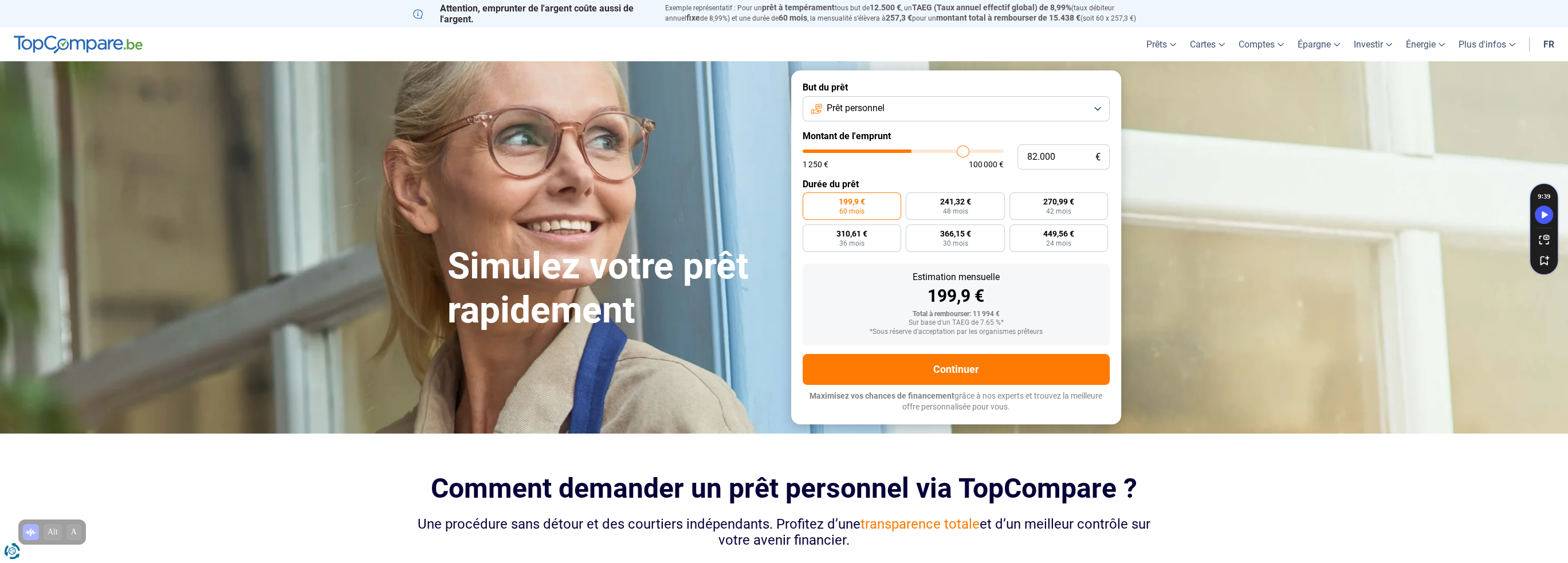
type input "83.500"
type input "83500"
type input "84.750"
type input "84750"
type input "86.000"
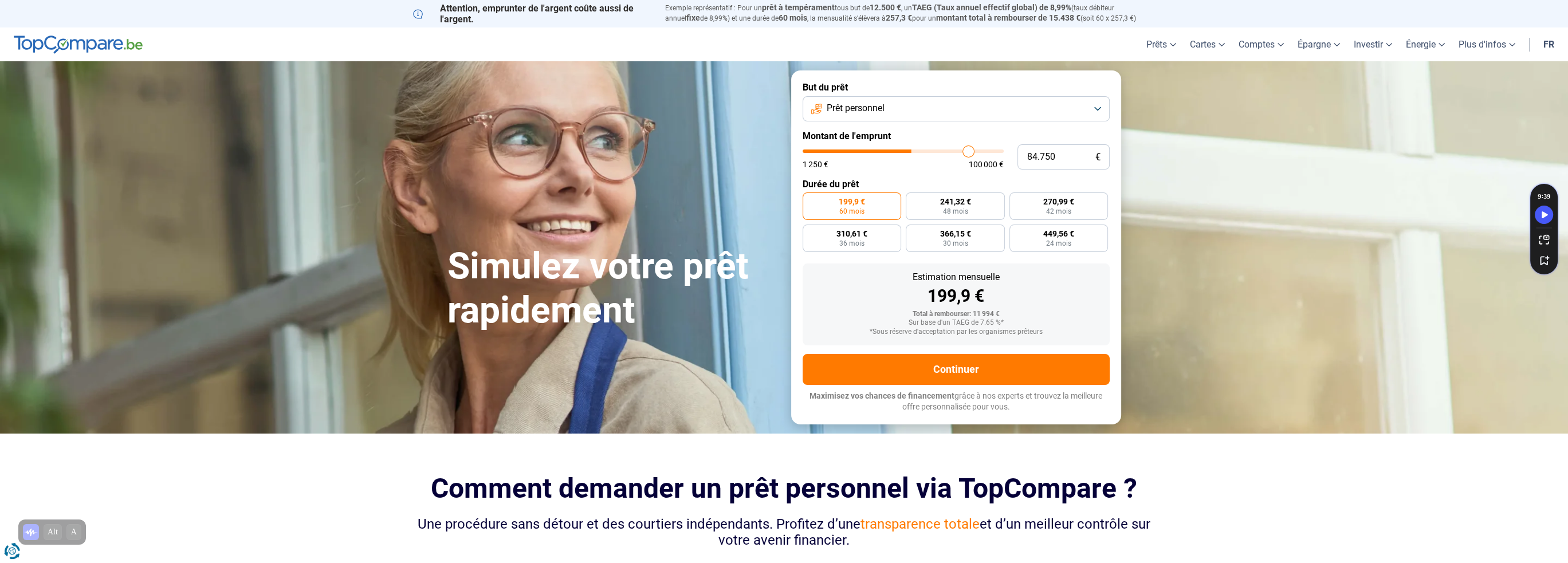
type input "86000"
type input "87.750"
type input "87750"
type input "88.500"
type input "88500"
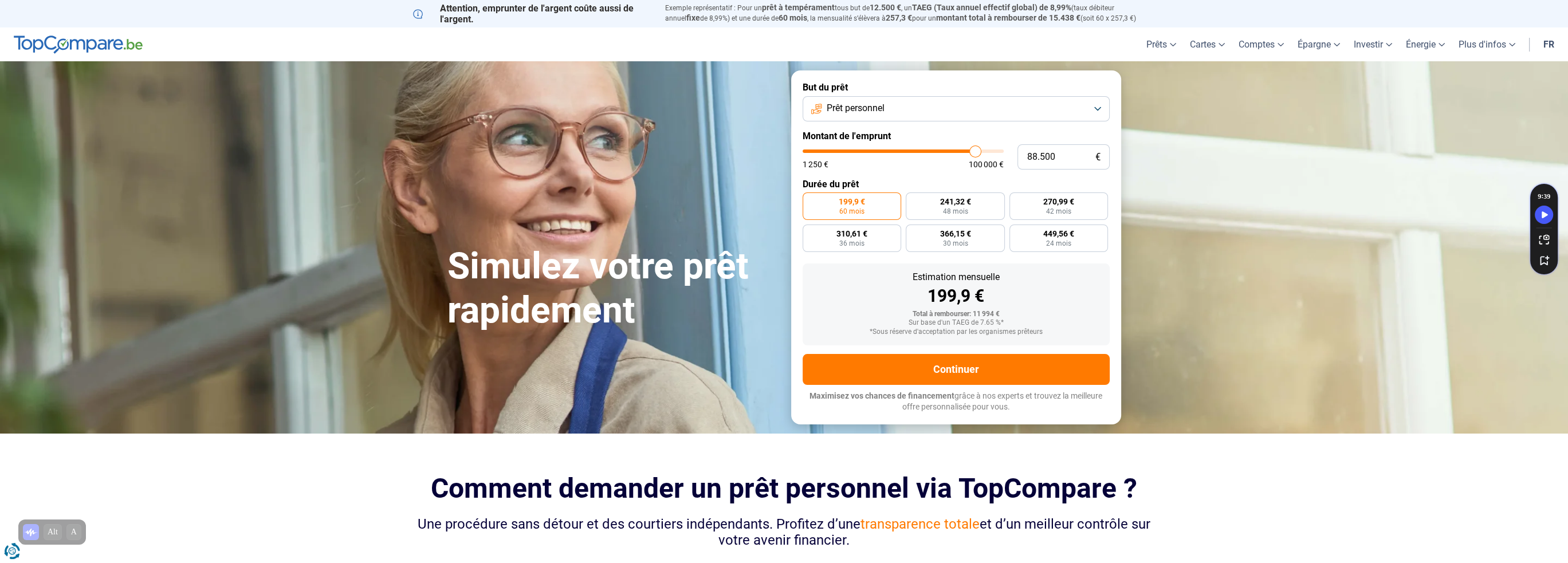
type input "90.000"
type input "90000"
type input "92.500"
type input "92500"
type input "94.500"
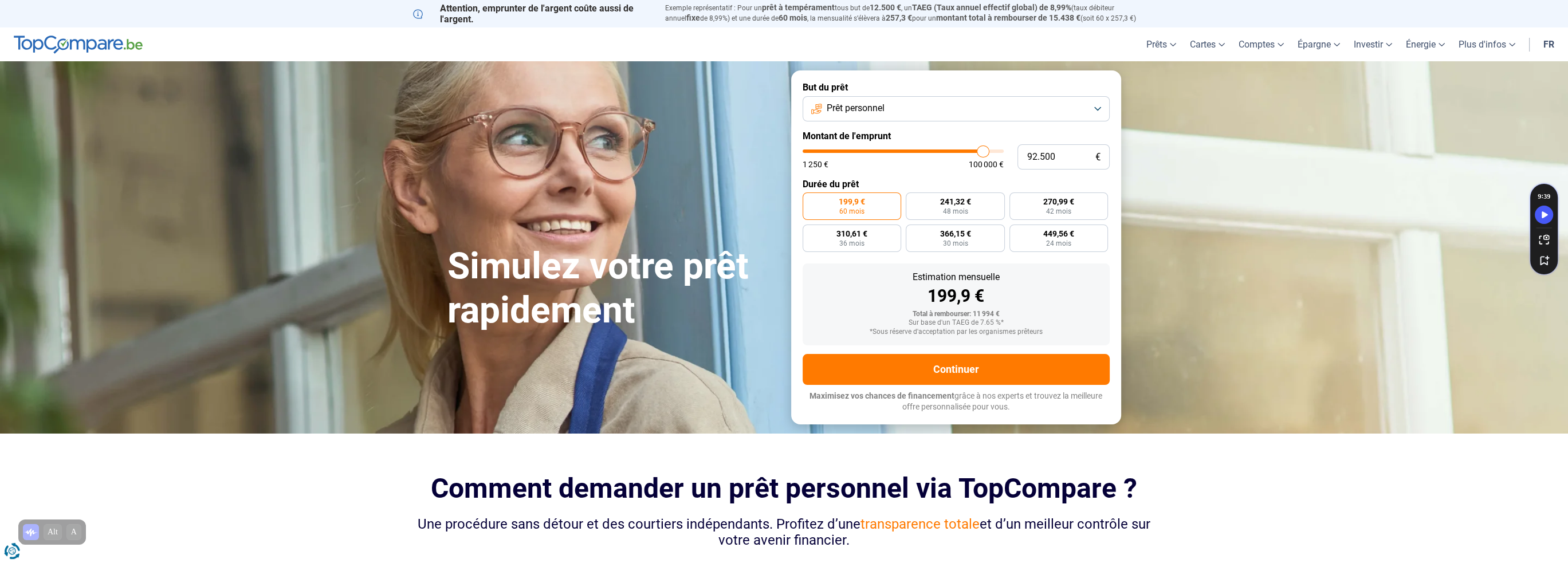
type input "94500"
type input "96.500"
type input "96500"
type input "99.250"
type input "99250"
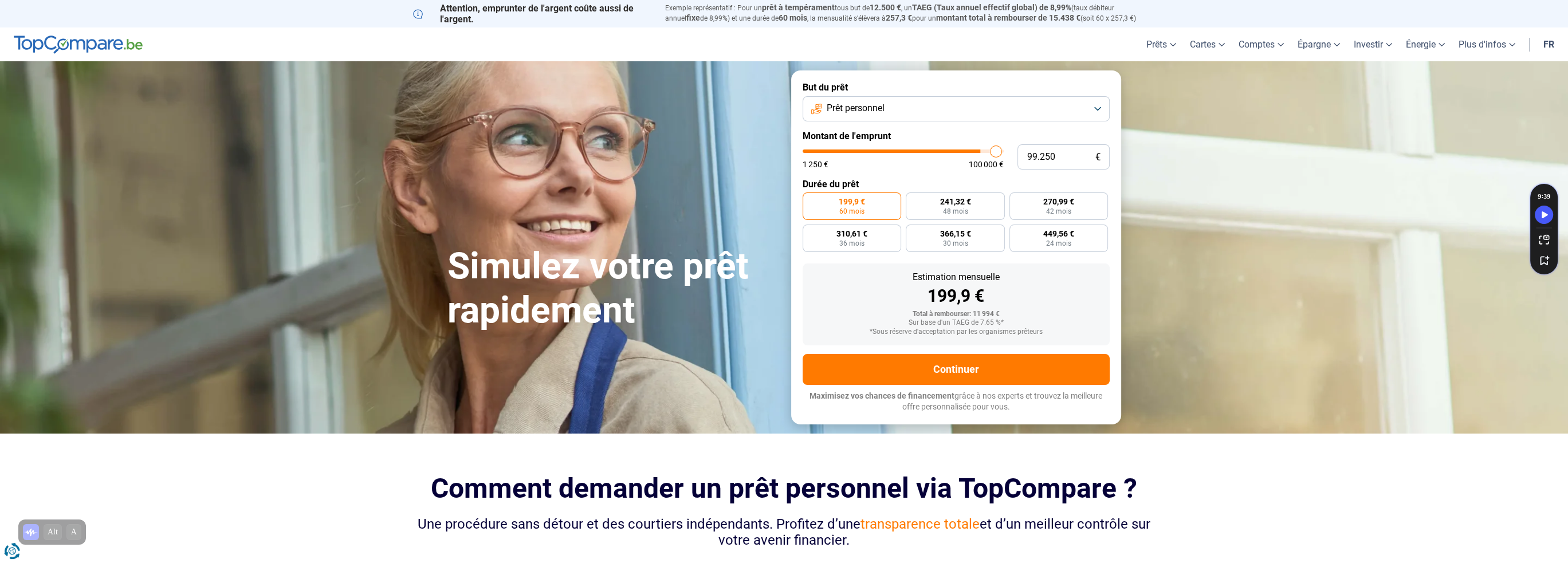
type input "100.000"
type input "100000"
type input "98.250"
type input "98250"
type input "95.250"
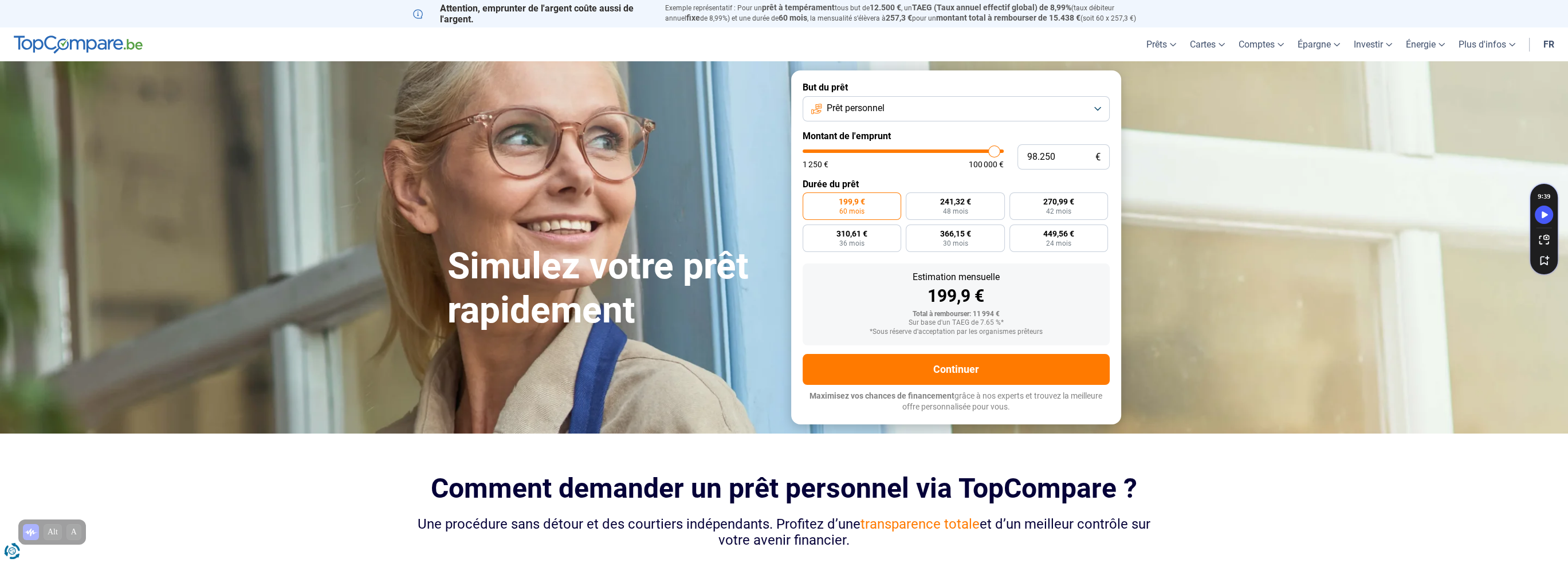
type input "95250"
type input "94.250"
type input "94250"
type input "94.000"
type input "94000"
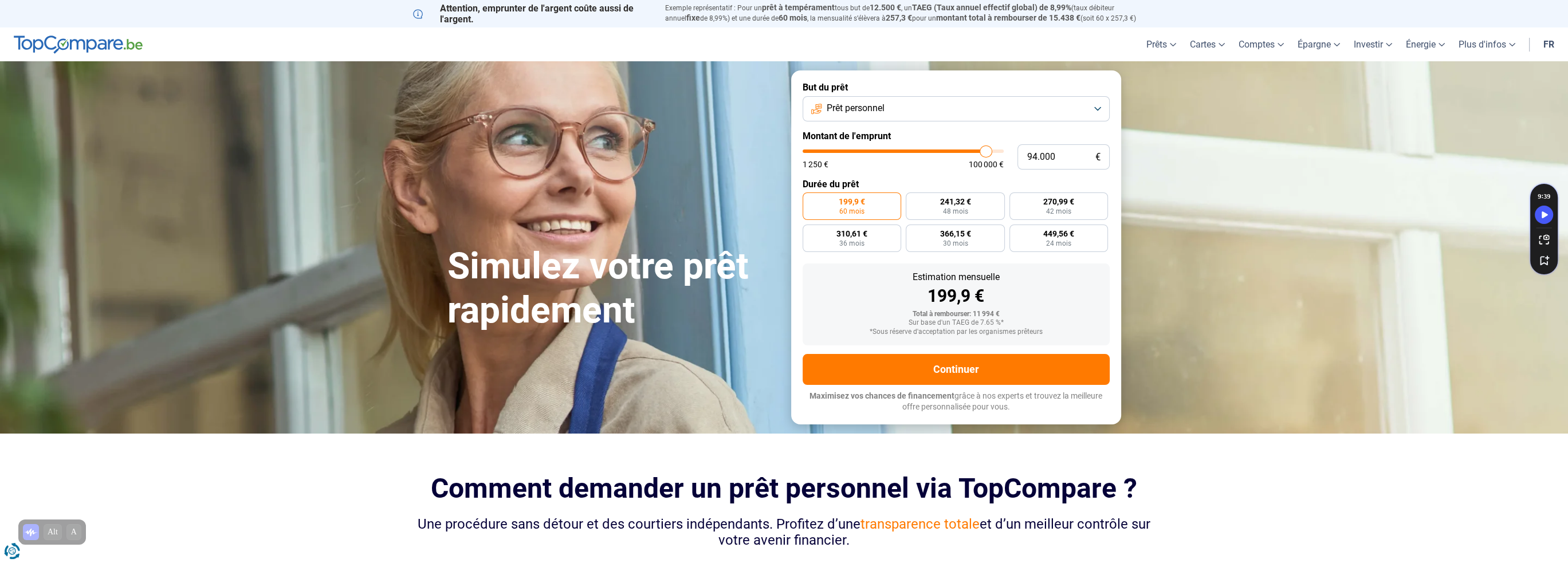
type input "94.750"
type input "94750"
type input "96.000"
type input "96000"
type input "97.750"
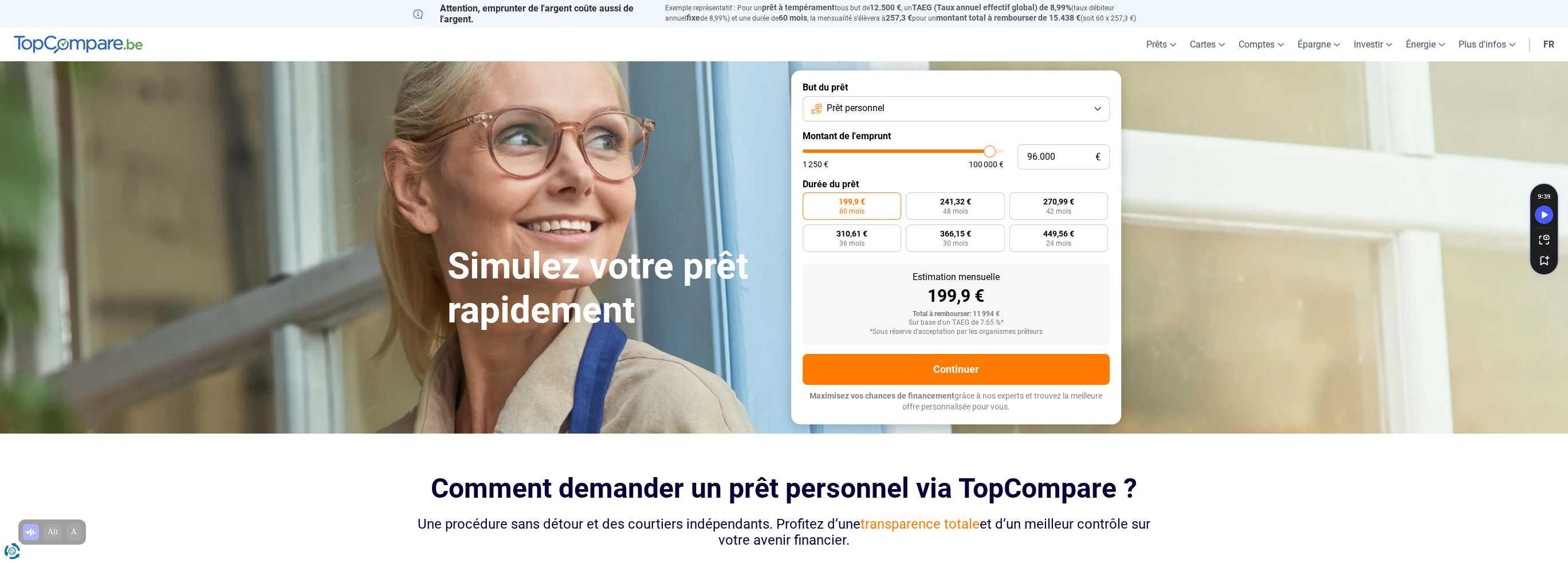
type input "97750"
type input "99.500"
type input "99500"
type input "100.000"
drag, startPoint x: 823, startPoint y: 151, endPoint x: 1031, endPoint y: 152, distance: 208.0
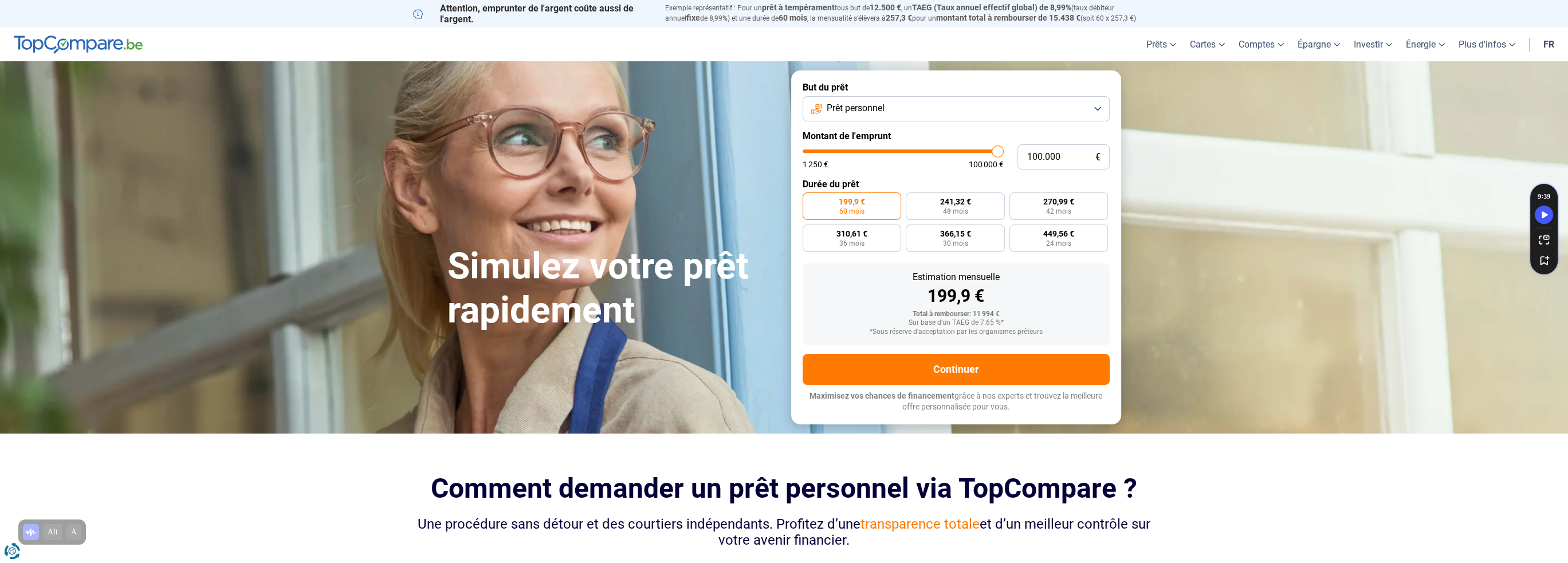
type input "100000"
click at [1003, 152] on input "range" at bounding box center [904, 151] width 201 height 4
radio input "false"
type input "99.500"
type input "99500"
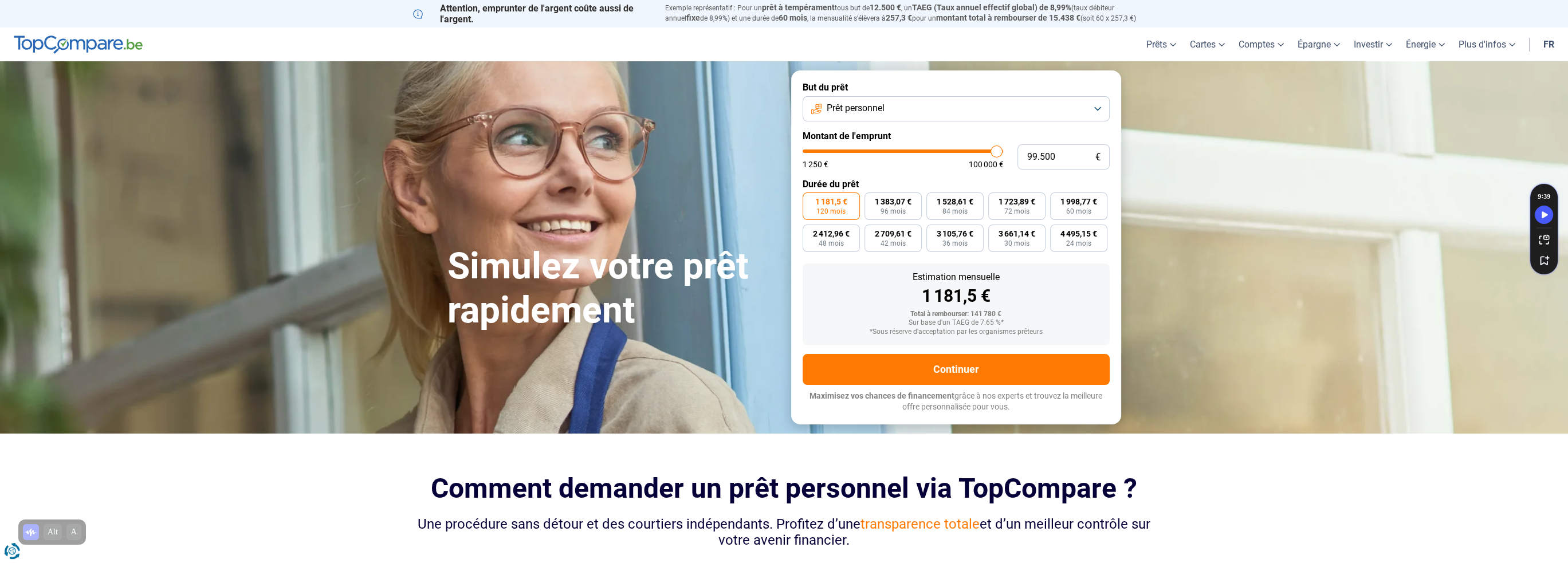
type input "99.250"
type input "99250"
type input "98.750"
type input "98750"
type input "98.250"
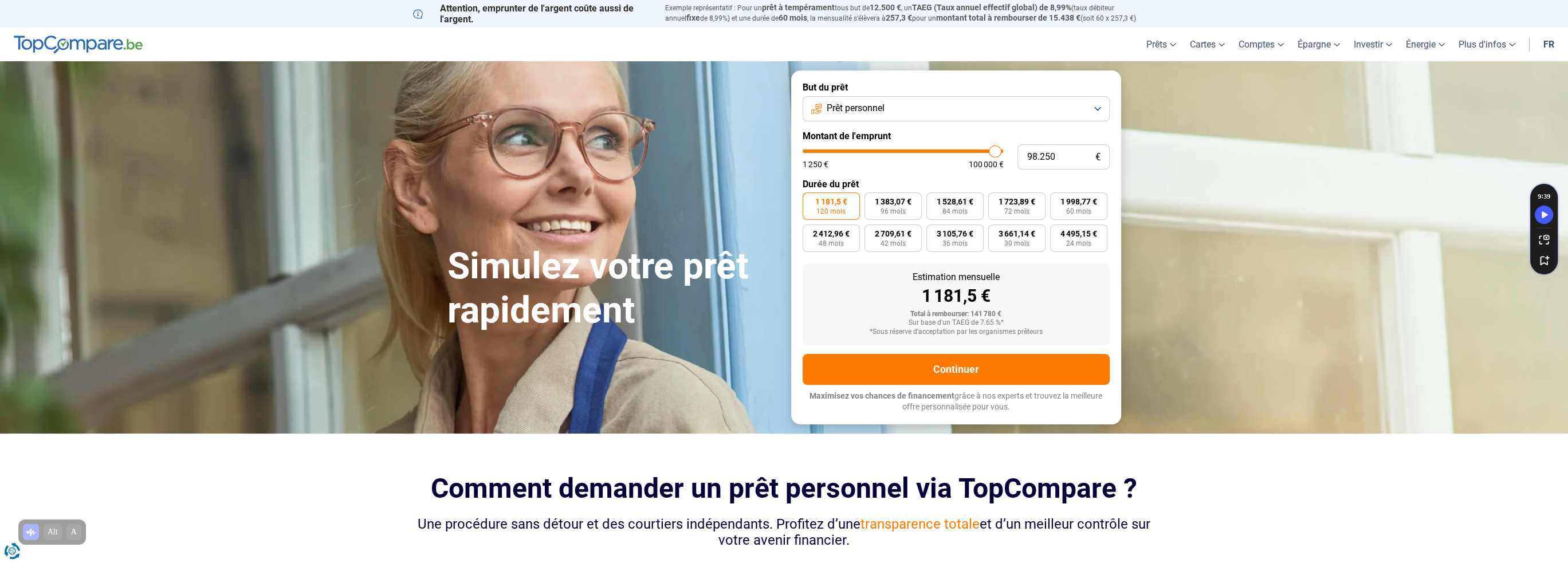
type input "98250"
type input "97.000"
type input "97000"
type input "96.500"
type input "96500"
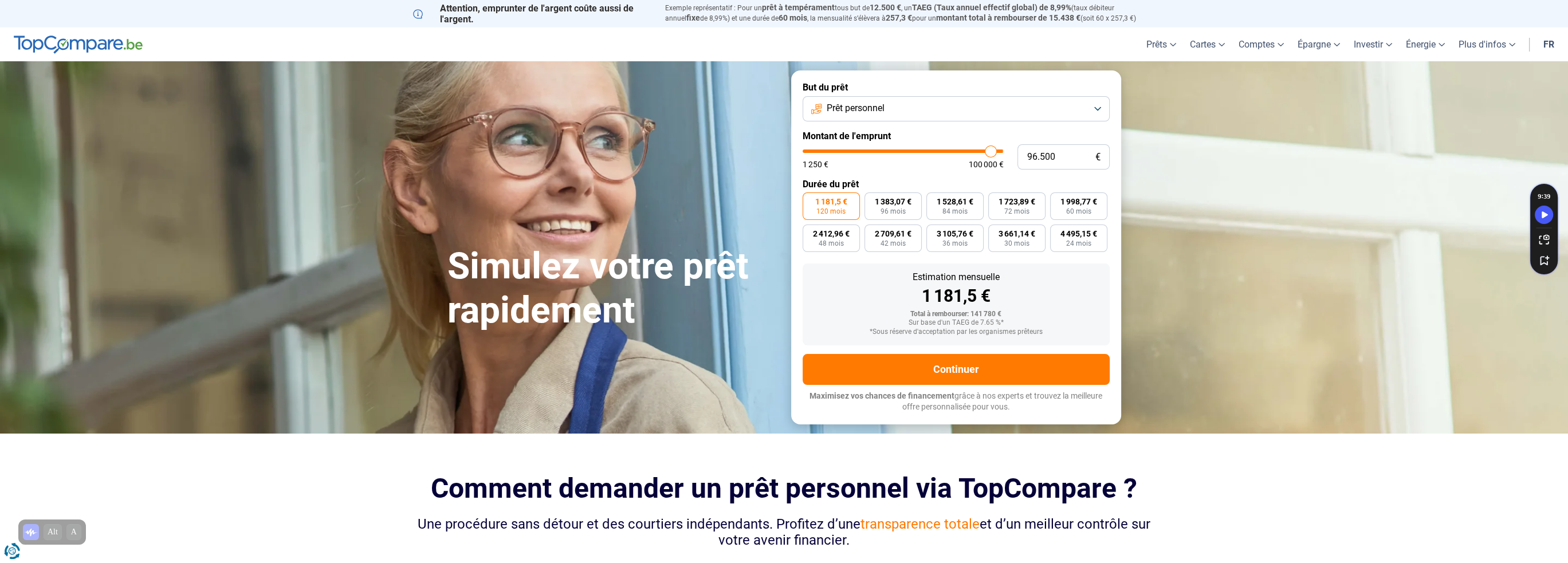
type input "96.250"
type input "96250"
type input "95.750"
drag, startPoint x: 996, startPoint y: 150, endPoint x: 968, endPoint y: 150, distance: 28.0
click at [968, 150] on input "range" at bounding box center [904, 151] width 201 height 4
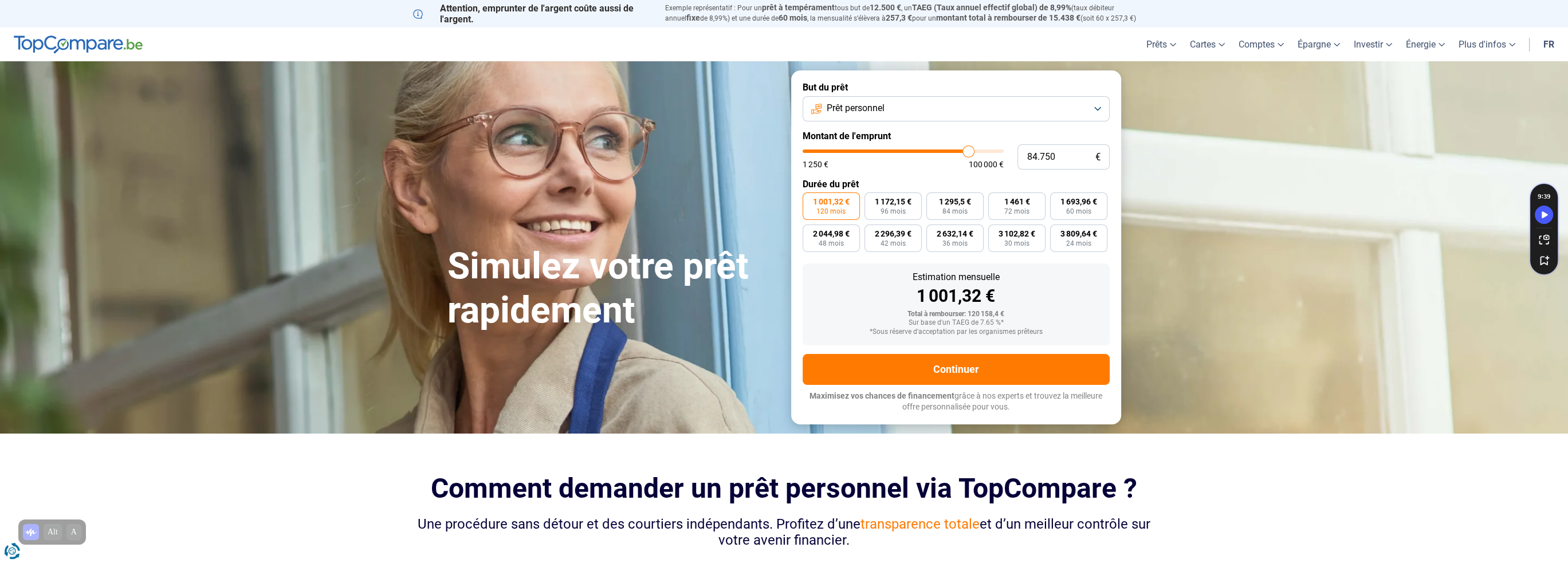
click at [968, 151] on input "range" at bounding box center [904, 151] width 201 height 4
drag, startPoint x: 968, startPoint y: 314, endPoint x: 1021, endPoint y: 313, distance: 53.0
click at [1021, 313] on div "Total à rembourser: 120 158,4 €" at bounding box center [956, 314] width 289 height 8
click at [1041, 305] on div "Estimation mensuelle 1 001,32 € Total à rembourser: 120 158,4 € Sur base d'un T…" at bounding box center [956, 304] width 307 height 82
drag, startPoint x: 968, startPoint y: 153, endPoint x: 835, endPoint y: 155, distance: 133.0
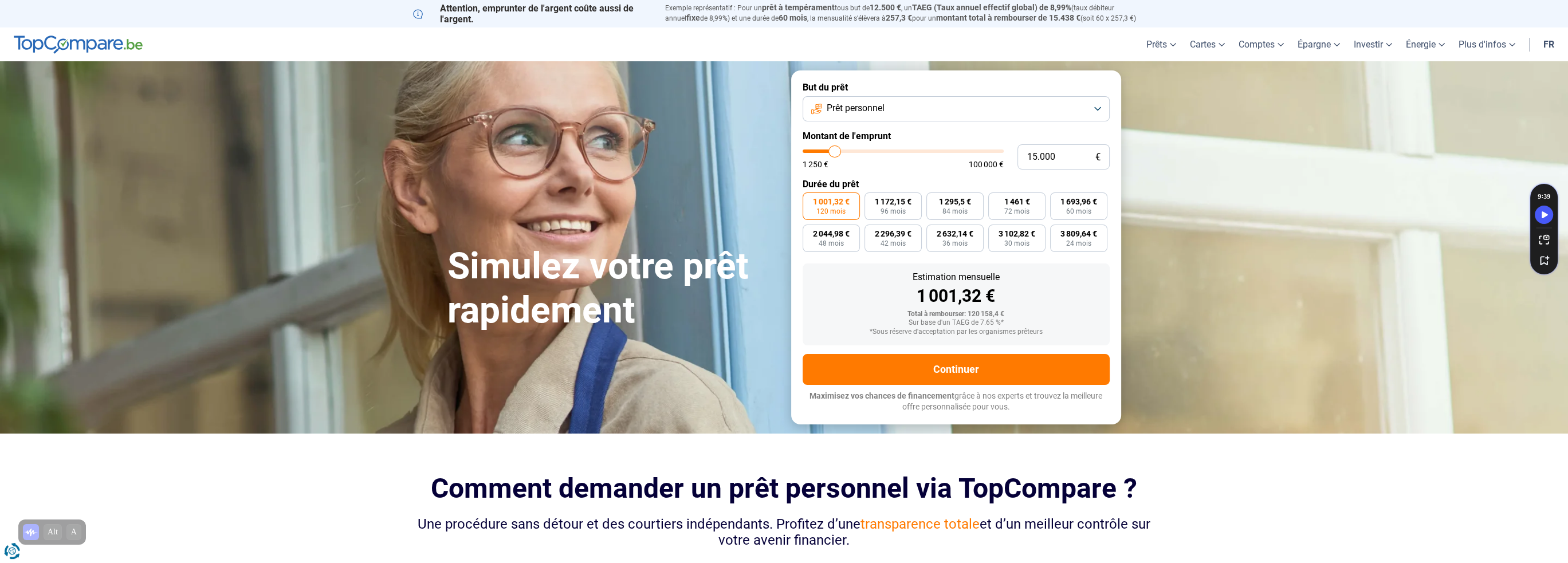
click at [835, 153] on input "range" at bounding box center [904, 151] width 201 height 4
